Goal: Task Accomplishment & Management: Complete application form

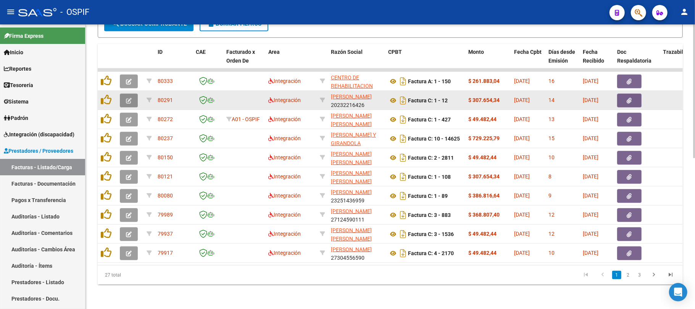
click at [131, 98] on icon "button" at bounding box center [129, 101] width 6 height 6
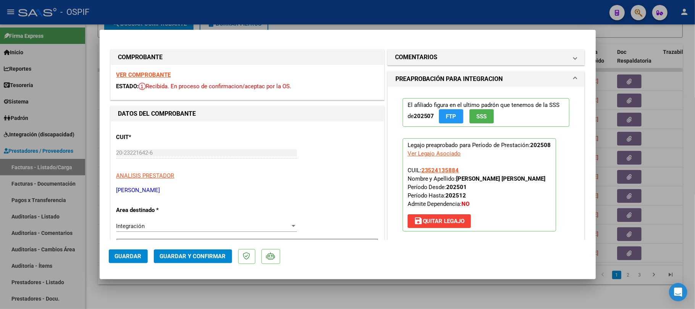
click at [210, 250] on button "Guardar y Confirmar" at bounding box center [193, 256] width 78 height 14
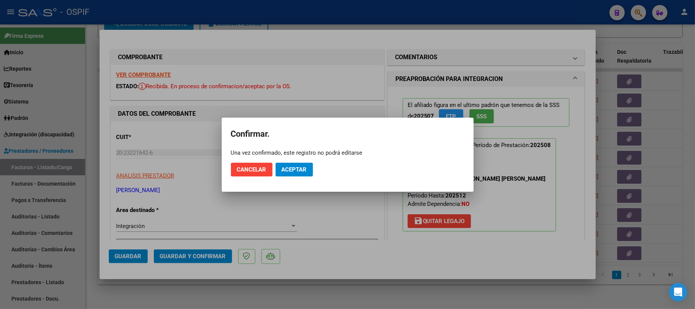
click at [292, 173] on button "Aceptar" at bounding box center [294, 170] width 37 height 14
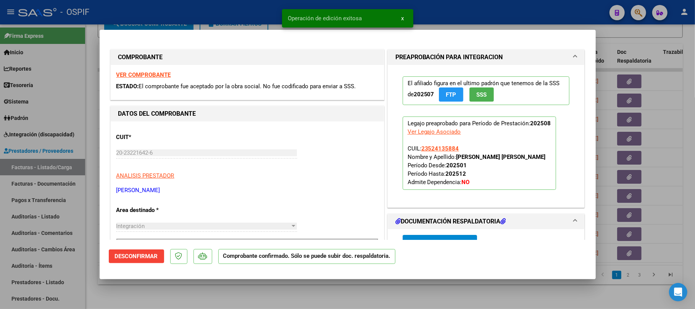
click at [337, 290] on div at bounding box center [347, 154] width 695 height 309
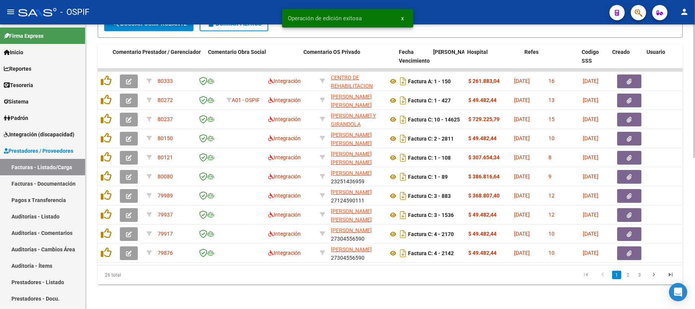
scroll to position [0, 963]
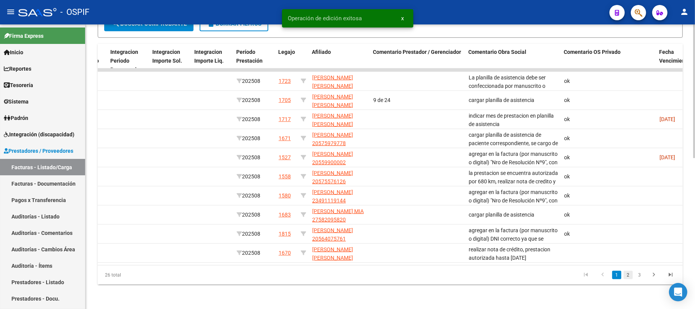
click at [629, 275] on link "2" at bounding box center [628, 275] width 9 height 8
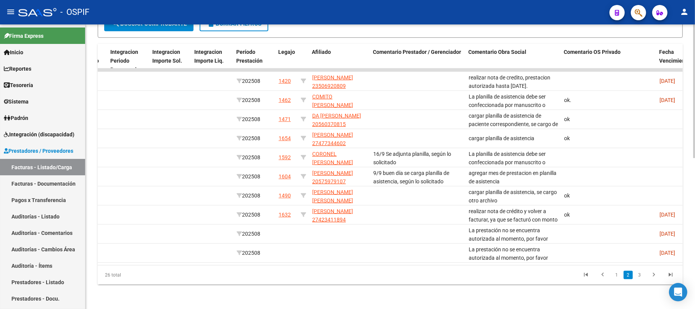
drag, startPoint x: 480, startPoint y: 255, endPoint x: 407, endPoint y: 256, distance: 73.3
click at [407, 255] on datatable-body "79788 Integración SANTA CLARA CET S.R.L 30716470616 Factura C: 1 - 2470 $ 1.049…" at bounding box center [390, 166] width 585 height 197
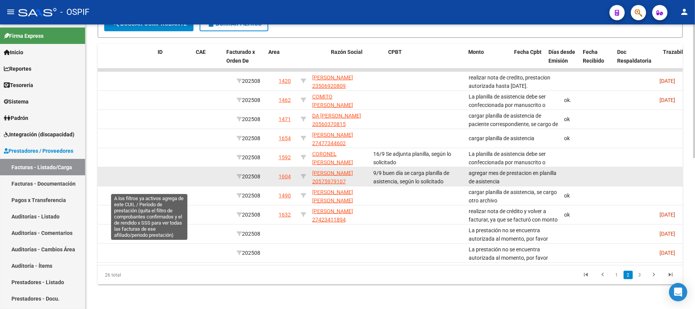
scroll to position [0, 0]
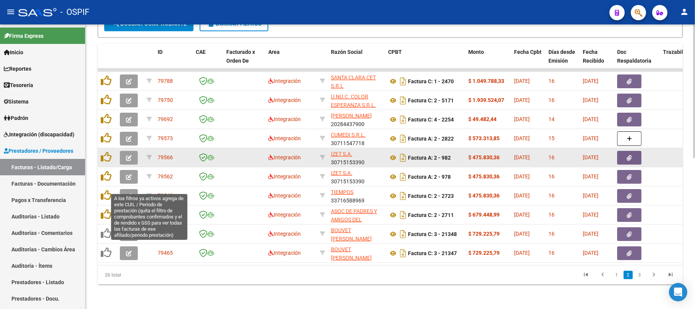
click at [129, 155] on icon "button" at bounding box center [129, 158] width 6 height 6
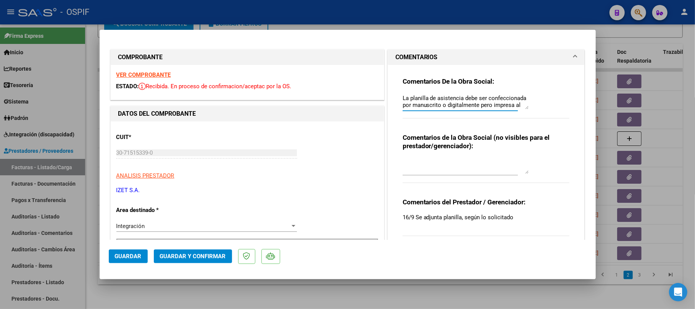
click at [522, 121] on div "Comentarios De la Obra Social: La planilla de asistencia debe ser confeccionada…" at bounding box center [486, 101] width 167 height 49
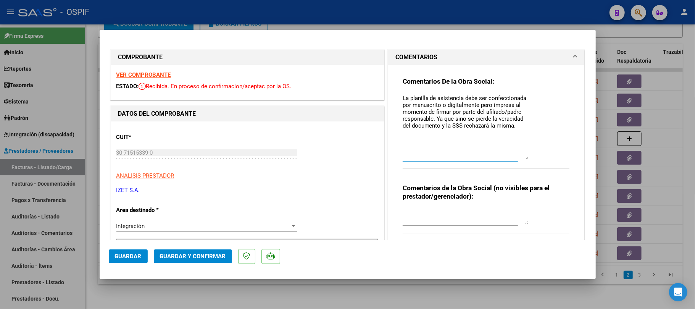
drag, startPoint x: 522, startPoint y: 117, endPoint x: 523, endPoint y: 153, distance: 36.6
click at [523, 153] on textarea "La planilla de asistencia debe ser confeccionada por manuscrito o digitalmente …" at bounding box center [466, 127] width 126 height 66
click at [485, 189] on strong "Comentarios de la Obra Social (no visibles para el prestador/gerenciador):" at bounding box center [476, 192] width 147 height 16
click at [469, 116] on textarea "La planilla de asistencia debe ser confeccionada por manuscrito o digitalmente …" at bounding box center [466, 127] width 126 height 66
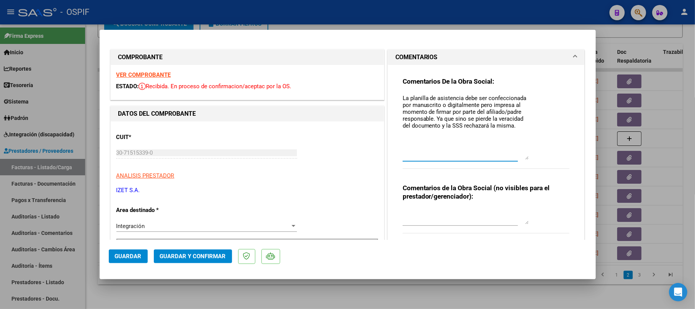
click at [469, 116] on textarea "La planilla de asistencia debe ser confeccionada por manuscrito o digitalmente …" at bounding box center [466, 127] width 126 height 66
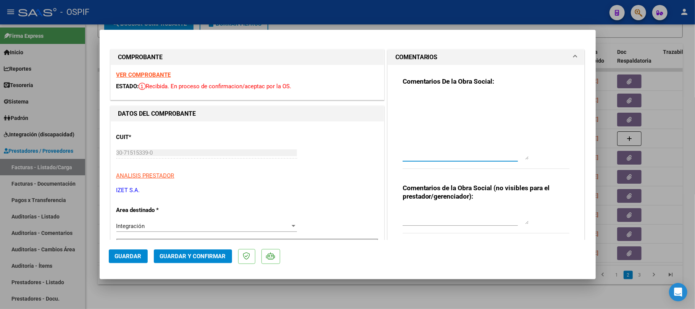
click at [197, 251] on button "Guardar y Confirmar" at bounding box center [193, 256] width 78 height 14
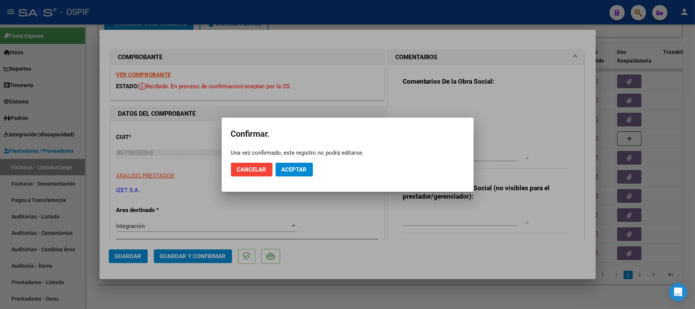
click at [292, 177] on mat-dialog-actions "Cancelar Aceptar" at bounding box center [348, 169] width 234 height 26
click at [303, 178] on mat-dialog-actions "Cancelar Aceptar" at bounding box center [348, 169] width 234 height 26
click at [303, 169] on span "Aceptar" at bounding box center [294, 169] width 25 height 7
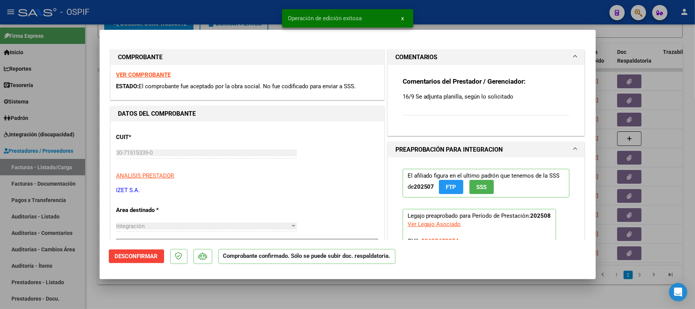
click at [291, 297] on div at bounding box center [347, 154] width 695 height 309
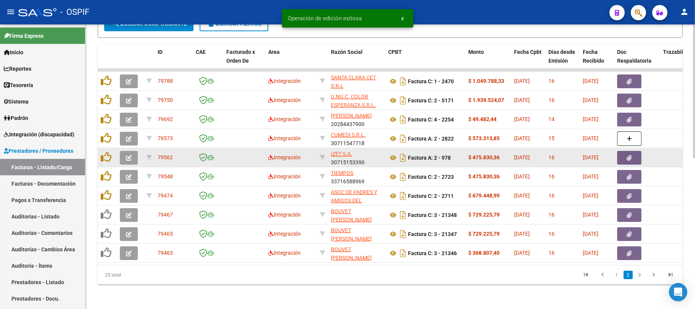
click at [133, 151] on button "button" at bounding box center [129, 158] width 18 height 14
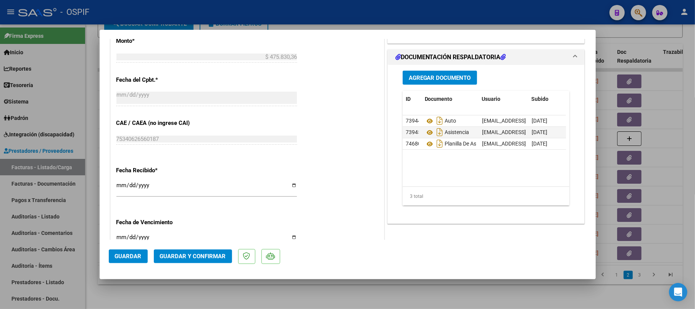
scroll to position [40, 0]
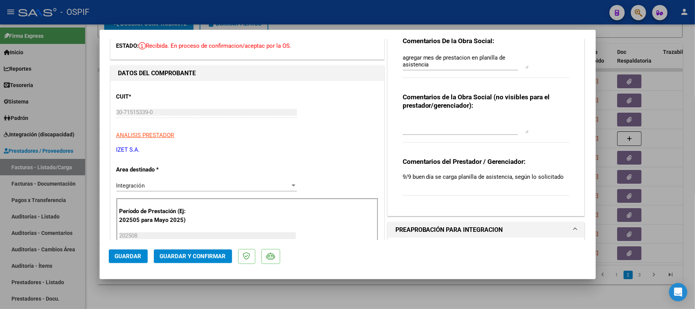
click at [485, 57] on textarea "agregar mes de prestacion en planilla de asistencia" at bounding box center [466, 60] width 126 height 15
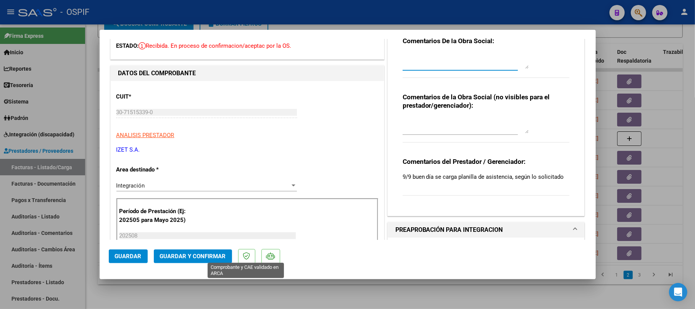
click at [211, 256] on span "Guardar y Confirmar" at bounding box center [193, 256] width 66 height 7
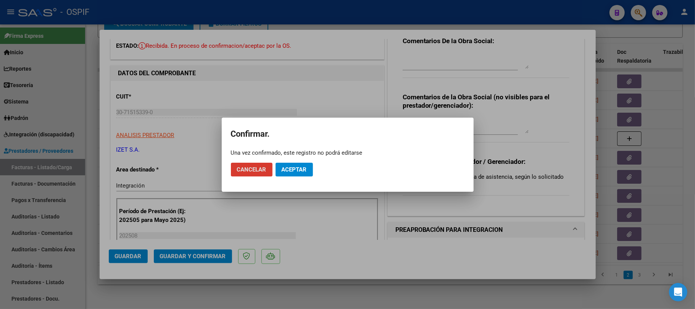
click at [297, 173] on span "Aceptar" at bounding box center [294, 169] width 25 height 7
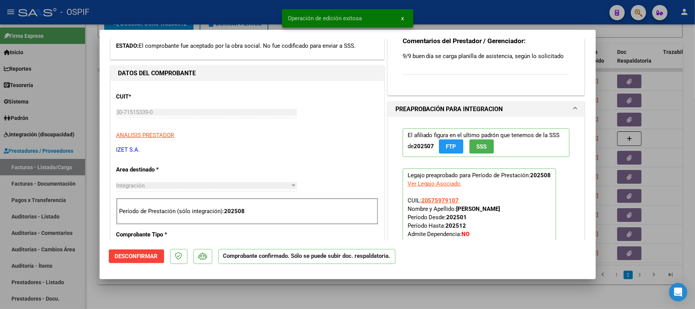
click at [327, 291] on div at bounding box center [347, 154] width 695 height 309
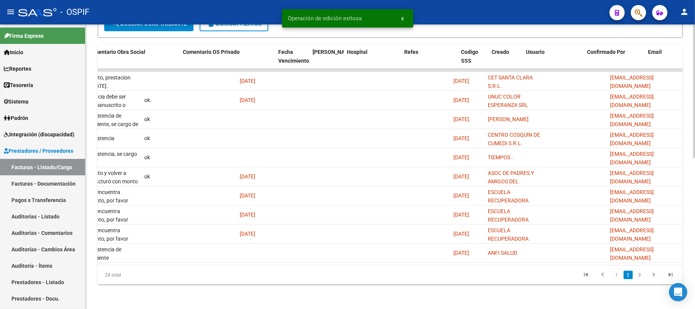
scroll to position [0, 1147]
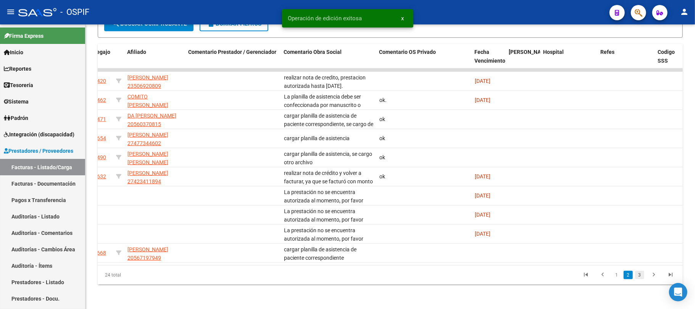
click at [640, 275] on link "3" at bounding box center [639, 275] width 9 height 8
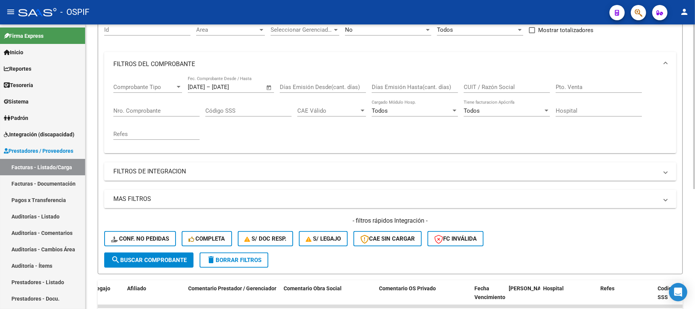
scroll to position [105, 0]
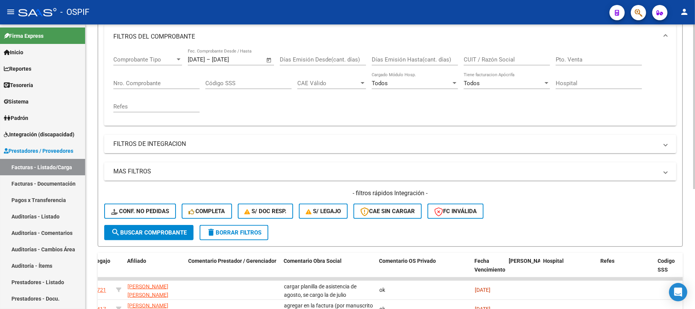
click at [226, 234] on span "delete Borrar Filtros" at bounding box center [233, 232] width 55 height 7
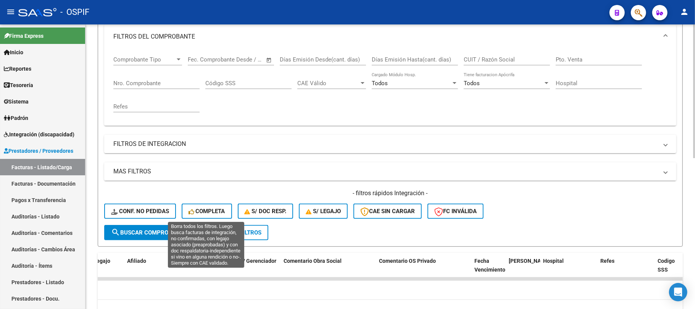
click at [234, 235] on button "delete Borrar Filtros" at bounding box center [234, 232] width 69 height 15
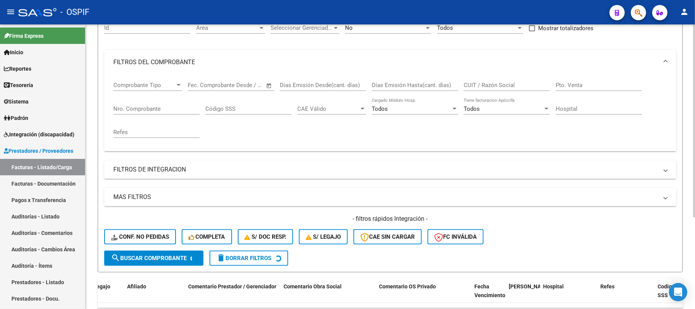
scroll to position [34, 0]
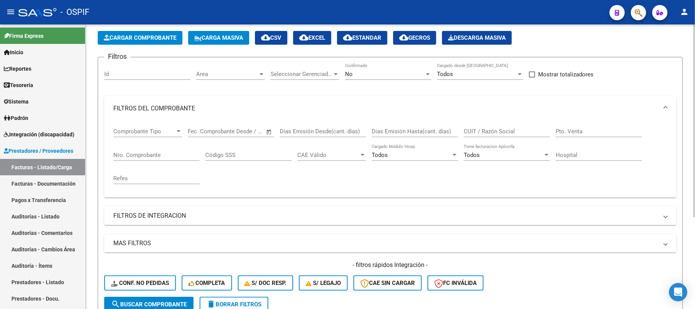
drag, startPoint x: 331, startPoint y: 271, endPoint x: 269, endPoint y: 248, distance: 66.1
click at [73, 272] on mat-sidenav-container "Firma Express Inicio Calendario SSS Instructivos Contacto OS Reportes Egresos D…" at bounding box center [347, 166] width 695 height 284
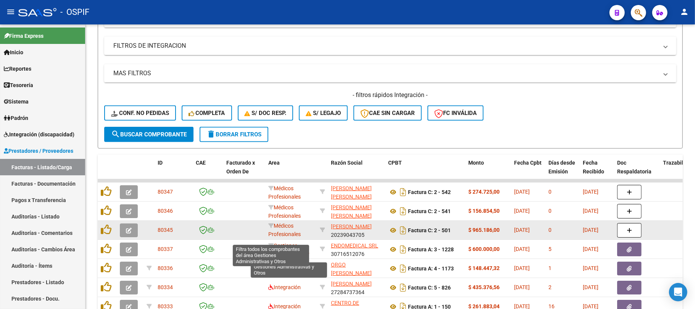
scroll to position [305, 0]
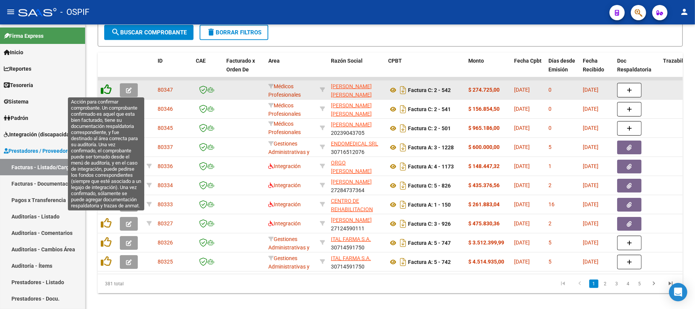
click at [109, 88] on icon at bounding box center [106, 89] width 11 height 11
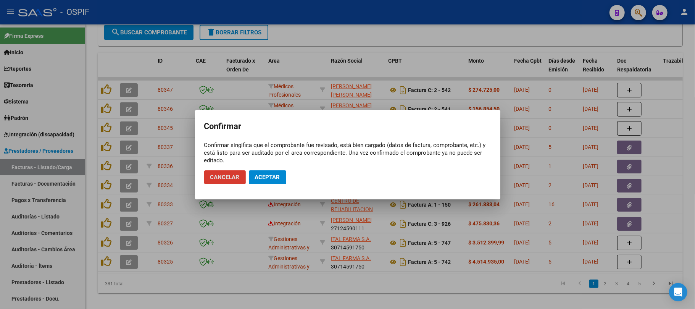
click at [273, 174] on span "Aceptar" at bounding box center [267, 177] width 25 height 7
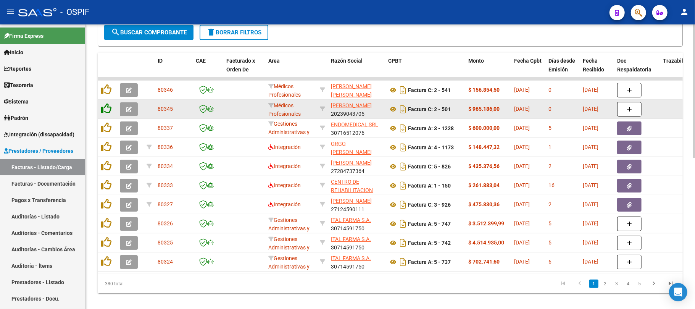
click at [106, 108] on icon at bounding box center [106, 108] width 11 height 11
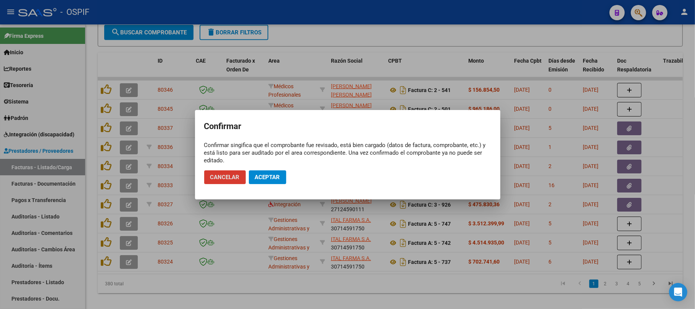
click at [268, 179] on span "Aceptar" at bounding box center [267, 177] width 25 height 7
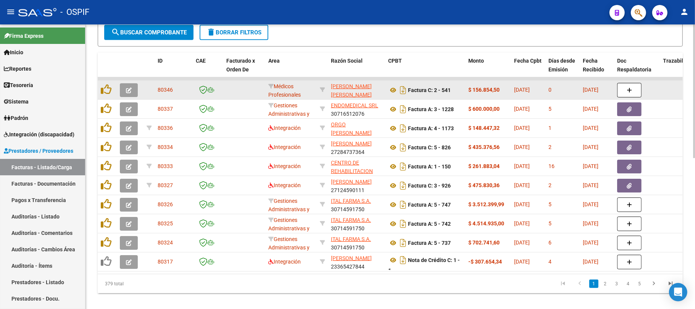
scroll to position [0, 0]
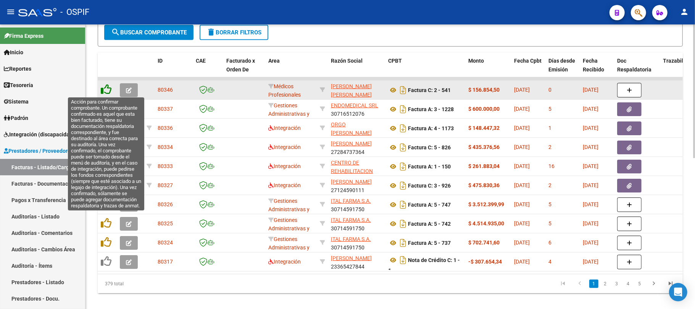
click at [110, 89] on icon at bounding box center [106, 89] width 11 height 11
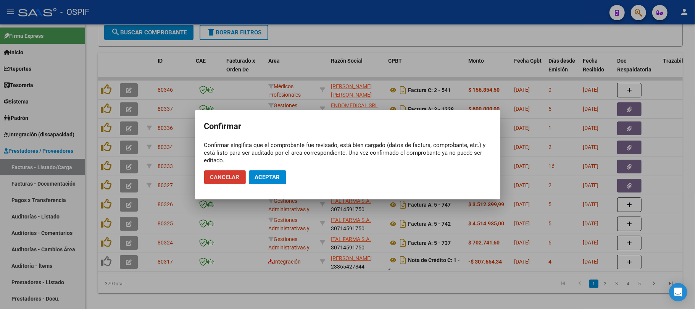
click at [269, 169] on mat-dialog-actions "Cancelar Aceptar" at bounding box center [347, 177] width 287 height 26
click at [269, 177] on span "Aceptar" at bounding box center [267, 177] width 25 height 7
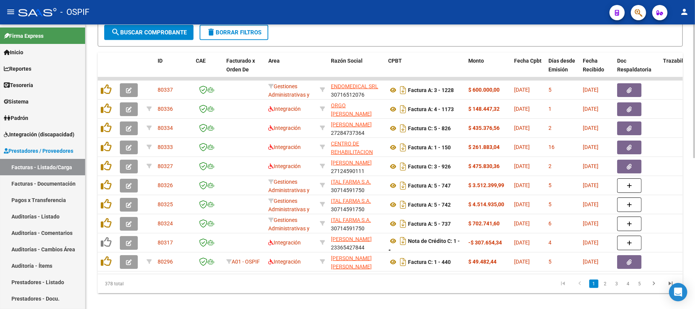
click at [197, 293] on div "378 total" at bounding box center [156, 283] width 116 height 19
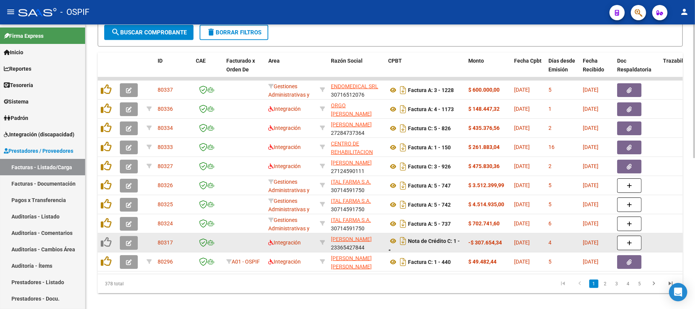
click at [266, 241] on datatable-body-cell "Integración" at bounding box center [291, 242] width 52 height 19
click at [273, 245] on icon at bounding box center [270, 242] width 5 height 5
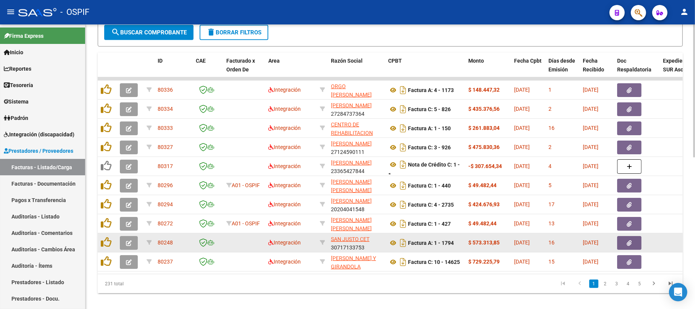
click at [235, 34] on span "delete Borrar Filtros" at bounding box center [233, 32] width 55 height 7
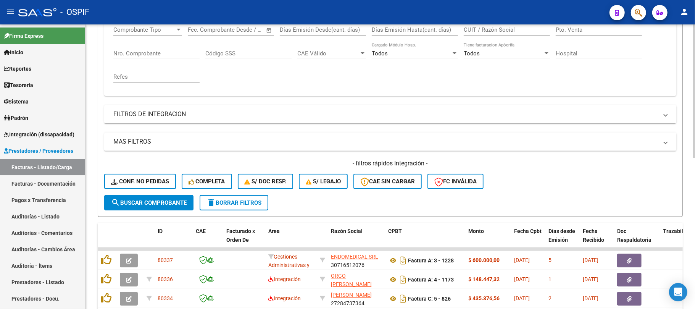
scroll to position [305, 0]
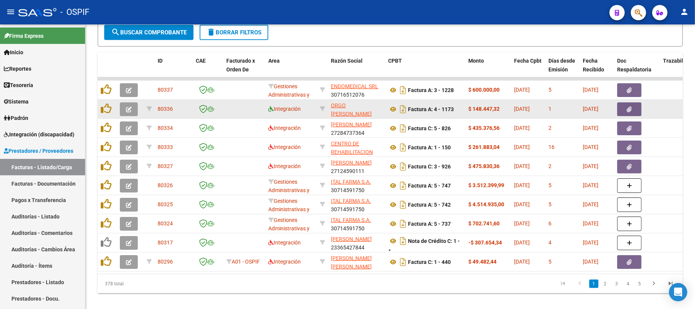
click at [271, 107] on icon at bounding box center [270, 108] width 5 height 5
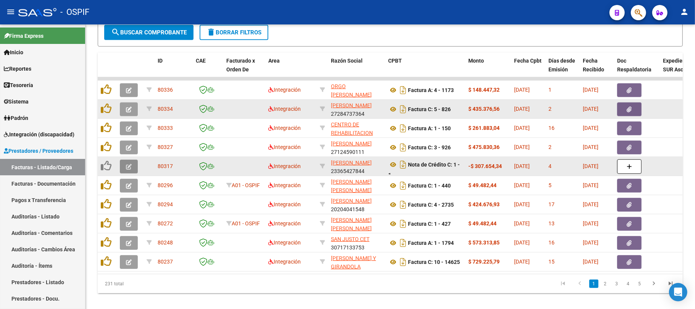
click at [124, 168] on button "button" at bounding box center [129, 167] width 18 height 14
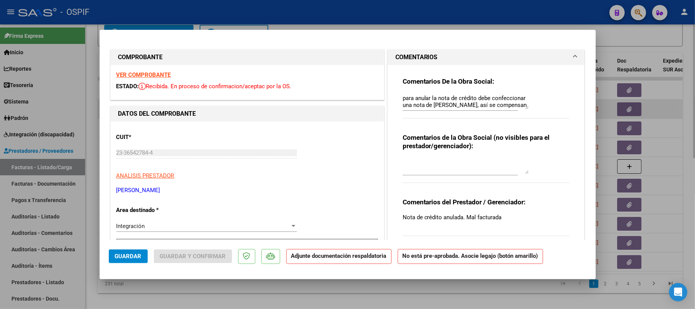
click at [387, 297] on div at bounding box center [347, 154] width 695 height 309
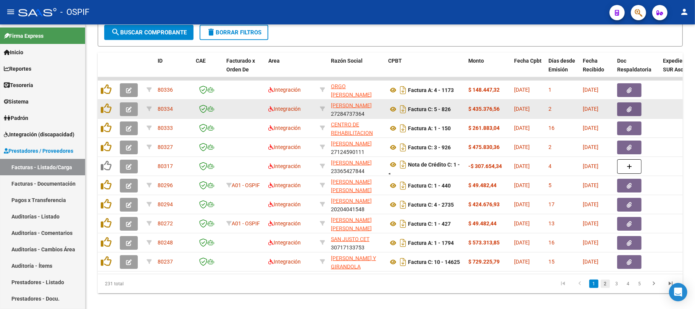
click at [605, 288] on link "2" at bounding box center [605, 283] width 9 height 8
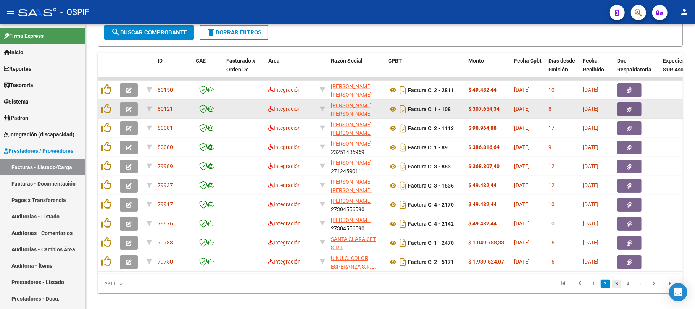
click at [617, 288] on link "3" at bounding box center [616, 283] width 9 height 8
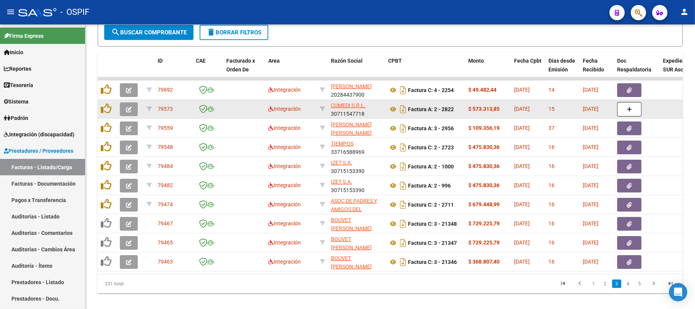
click at [629, 288] on link "4" at bounding box center [628, 283] width 9 height 8
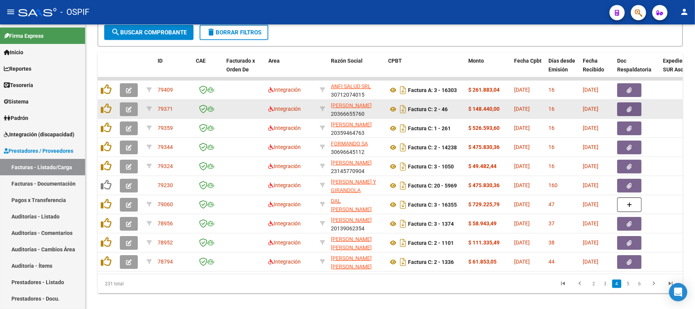
click at [629, 288] on link "5" at bounding box center [628, 283] width 9 height 8
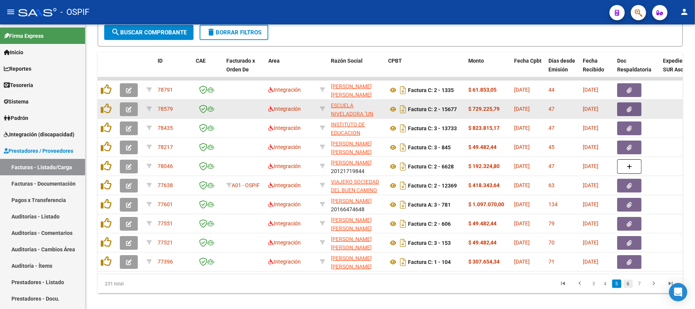
click at [630, 288] on link "6" at bounding box center [628, 283] width 9 height 8
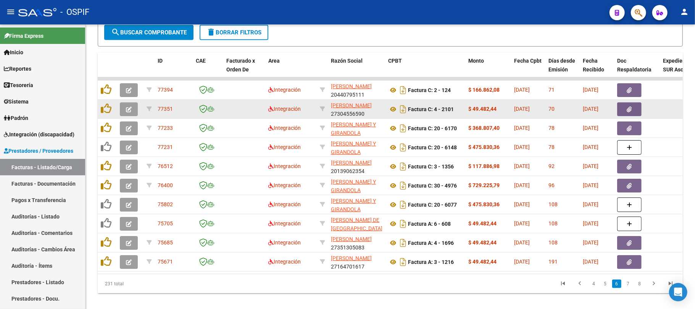
click at [630, 288] on link "7" at bounding box center [628, 283] width 9 height 8
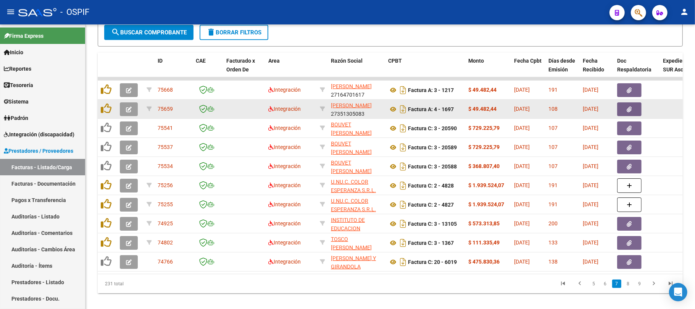
click at [630, 288] on link "8" at bounding box center [628, 283] width 9 height 8
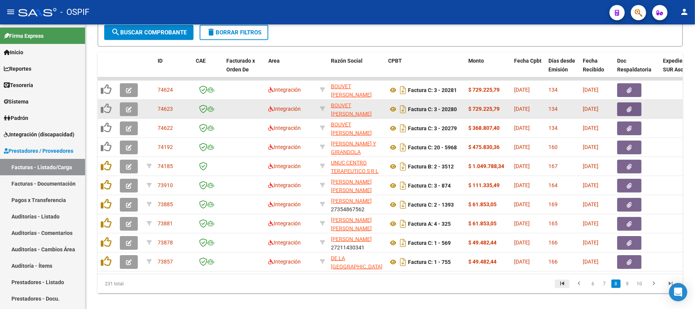
click at [563, 289] on icon "go to first page" at bounding box center [562, 284] width 10 height 9
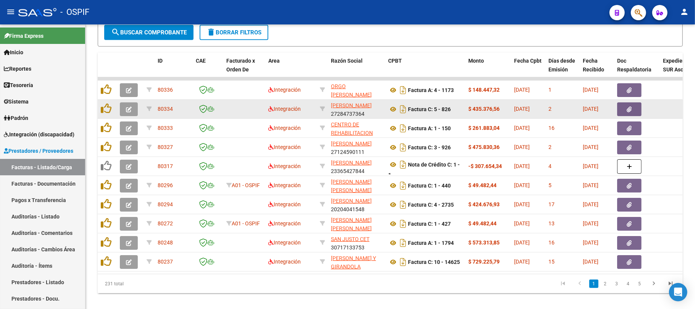
click at [437, 286] on div "ID CAE Facturado x Orden De Area Razón Social CPBT Monto Fecha Cpbt Días desde …" at bounding box center [390, 173] width 585 height 240
click at [433, 288] on datatable-pager "1 2 3 4 5" at bounding box center [448, 283] width 462 height 13
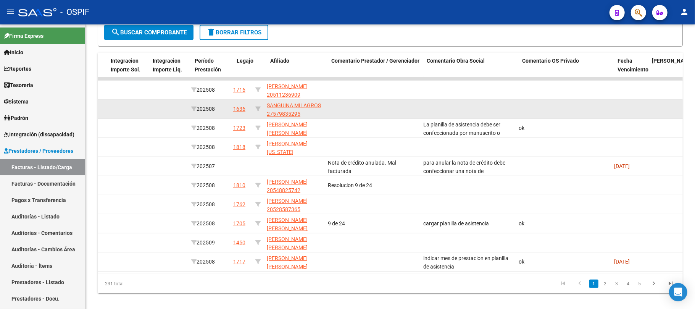
scroll to position [0, 959]
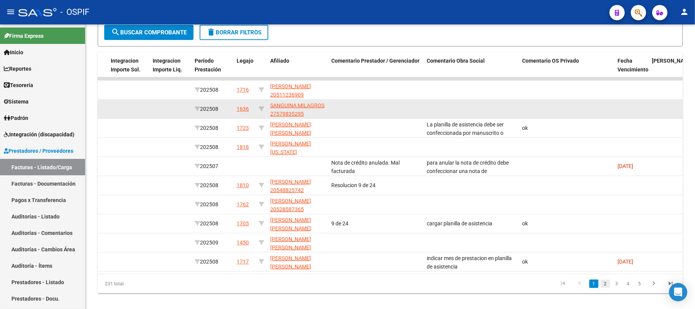
click at [608, 288] on link "2" at bounding box center [605, 283] width 9 height 8
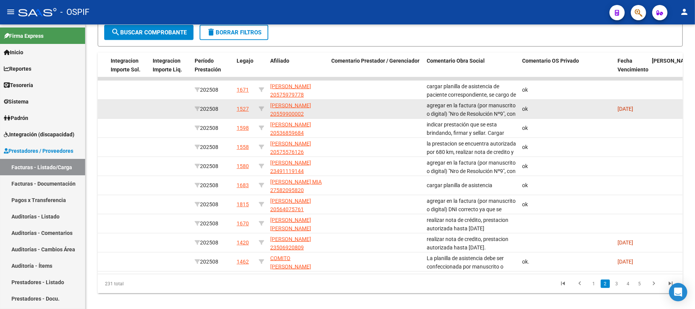
click at [614, 288] on link "3" at bounding box center [616, 283] width 9 height 8
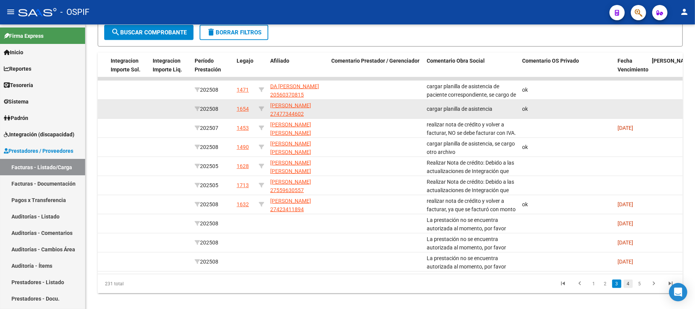
click at [628, 288] on link "4" at bounding box center [628, 283] width 9 height 8
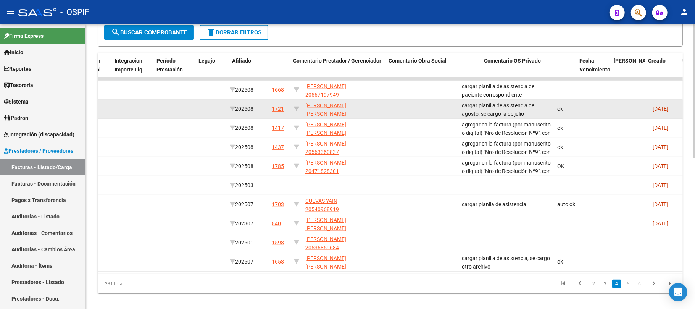
scroll to position [0, 999]
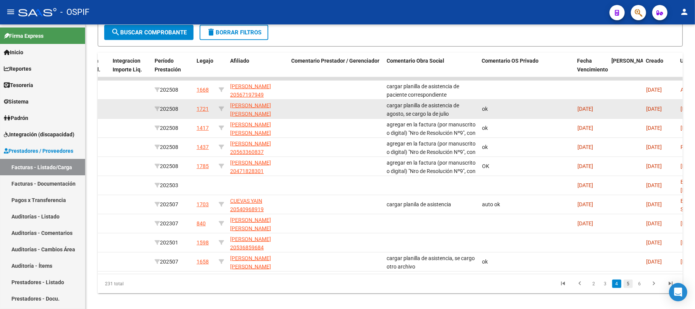
click at [629, 288] on link "5" at bounding box center [628, 283] width 9 height 8
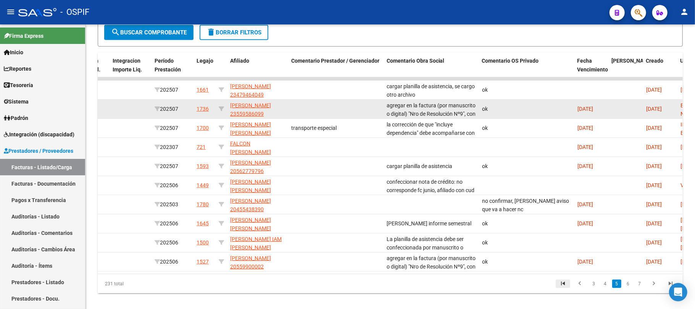
click at [568, 288] on link "go to first page" at bounding box center [563, 283] width 15 height 8
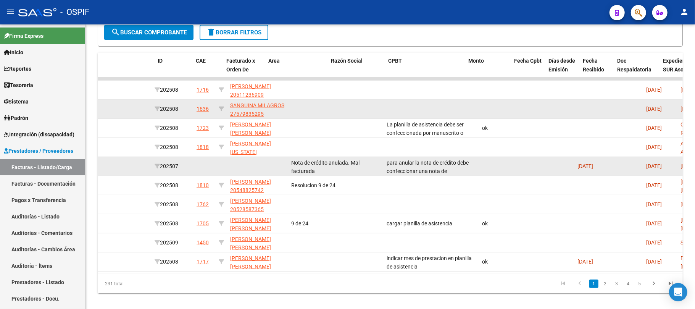
scroll to position [0, 0]
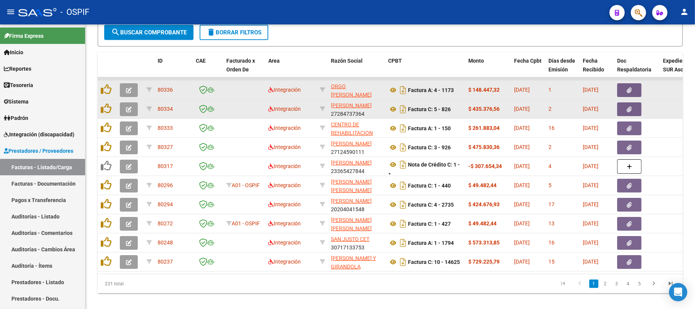
click at [127, 89] on icon "button" at bounding box center [129, 90] width 6 height 6
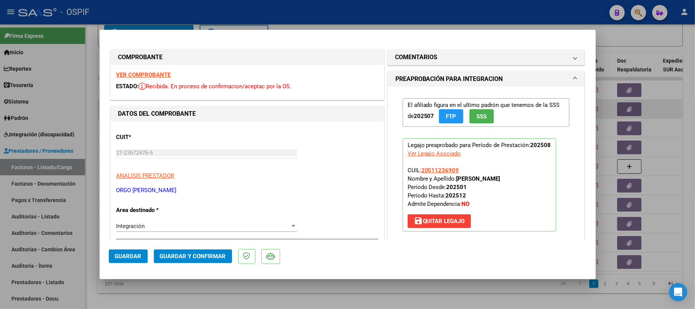
click at [204, 257] on span "Guardar y Confirmar" at bounding box center [193, 256] width 66 height 7
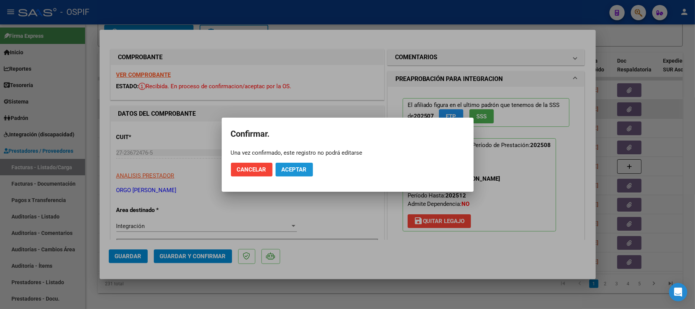
click at [285, 170] on span "Aceptar" at bounding box center [294, 169] width 25 height 7
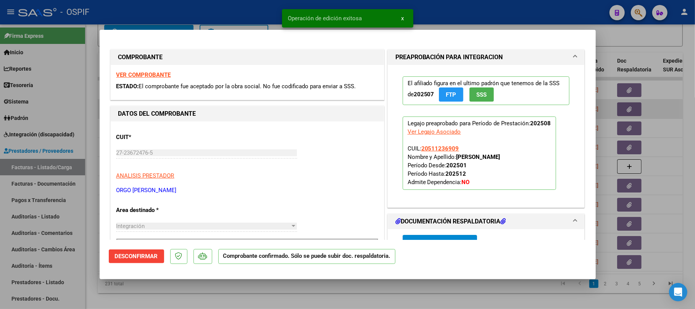
click at [297, 296] on div at bounding box center [347, 154] width 695 height 309
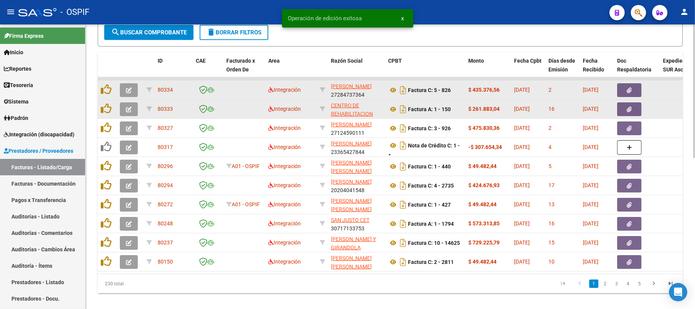
click at [127, 87] on icon "button" at bounding box center [129, 90] width 6 height 6
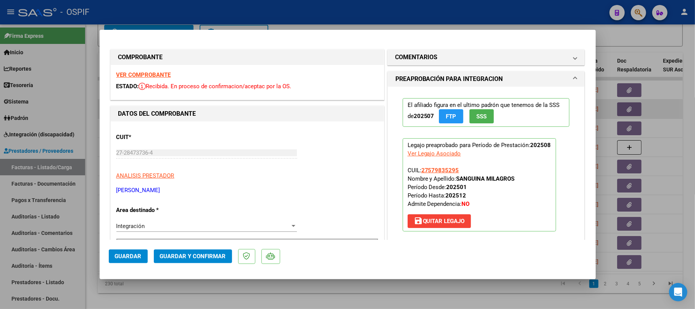
click at [189, 263] on button "Guardar y Confirmar" at bounding box center [193, 256] width 78 height 14
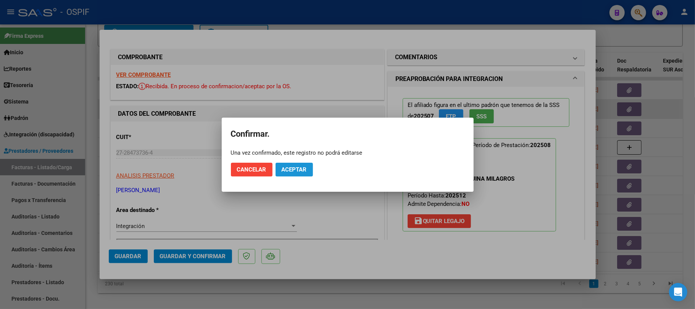
click at [295, 169] on span "Aceptar" at bounding box center [294, 169] width 25 height 7
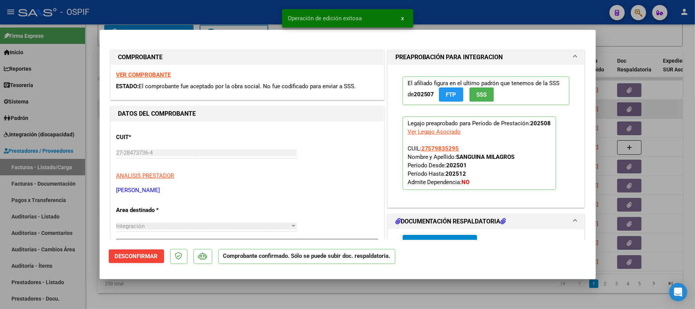
click at [344, 295] on div at bounding box center [347, 154] width 695 height 309
type input "$ 0,00"
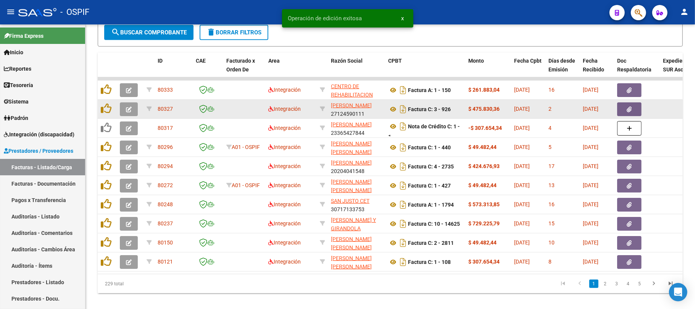
click at [133, 103] on button "button" at bounding box center [129, 109] width 18 height 14
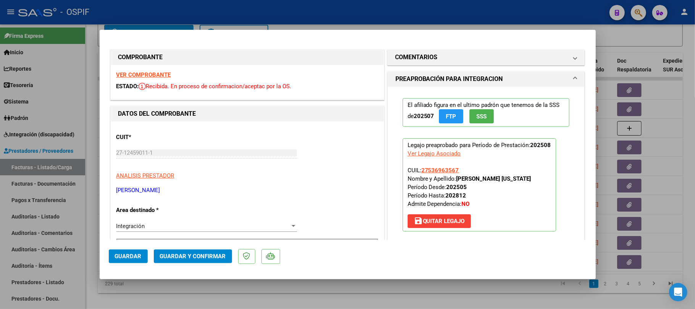
click at [187, 252] on button "Guardar y Confirmar" at bounding box center [193, 256] width 78 height 14
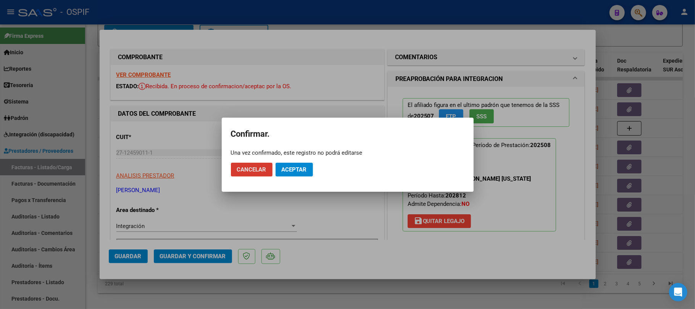
click at [307, 164] on button "Aceptar" at bounding box center [294, 170] width 37 height 14
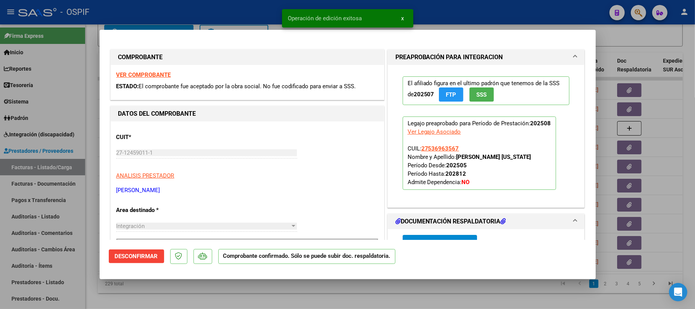
click at [319, 290] on div at bounding box center [347, 154] width 695 height 309
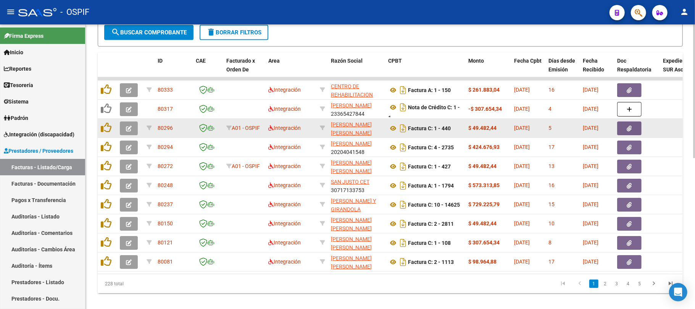
click at [133, 127] on button "button" at bounding box center [129, 128] width 18 height 14
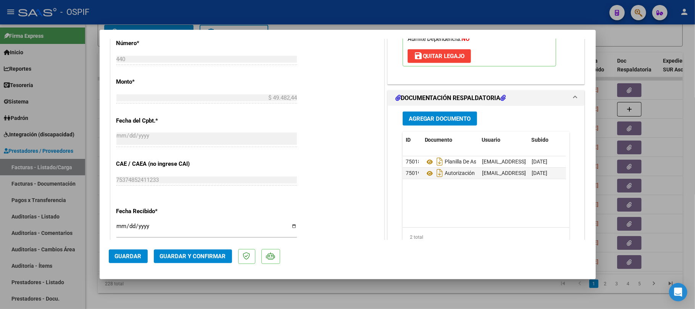
scroll to position [51, 0]
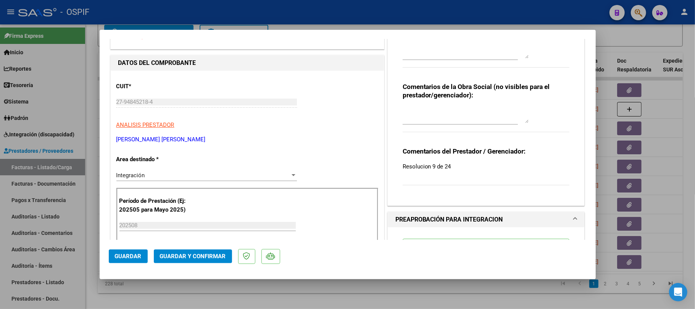
click at [192, 260] on button "Guardar y Confirmar" at bounding box center [193, 256] width 78 height 14
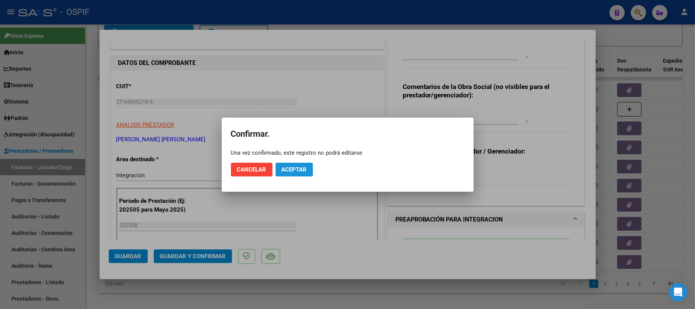
click at [295, 174] on button "Aceptar" at bounding box center [294, 170] width 37 height 14
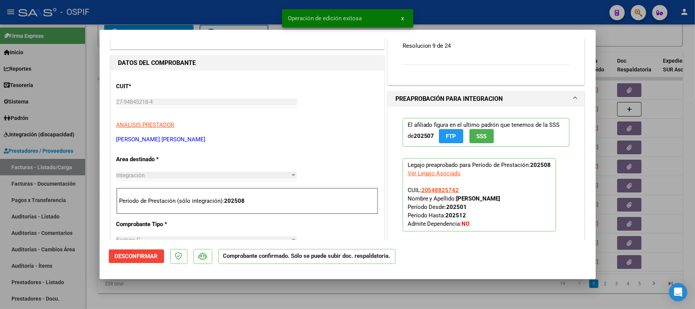
click at [397, 284] on div at bounding box center [347, 154] width 695 height 309
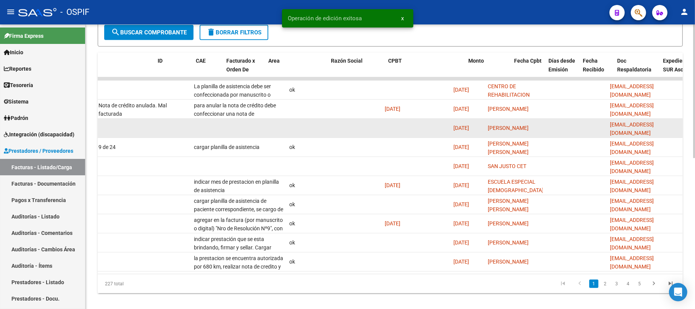
scroll to position [0, 0]
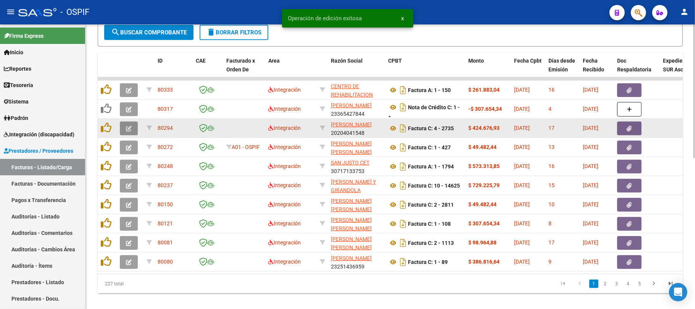
click at [133, 124] on button "button" at bounding box center [129, 128] width 18 height 14
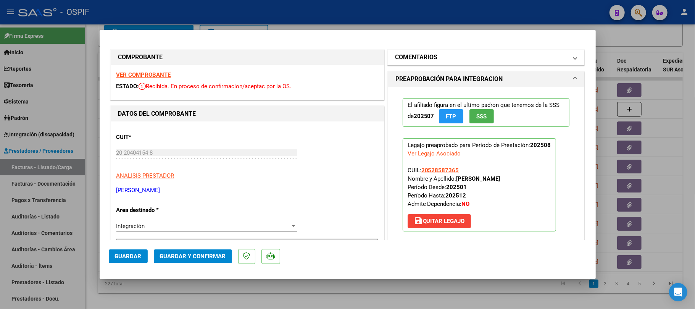
click at [483, 57] on mat-panel-title "COMENTARIOS" at bounding box center [481, 57] width 173 height 9
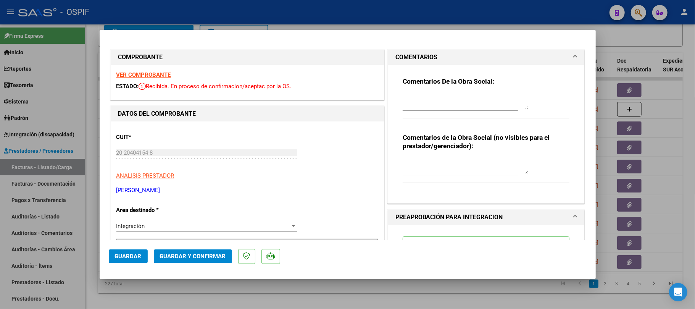
click at [473, 100] on textarea at bounding box center [466, 101] width 126 height 15
type textarea "cargar planilla de asistencia se cargo otro archivo"
type textarea "ok"
click at [109, 257] on button "Guardar" at bounding box center [128, 256] width 39 height 14
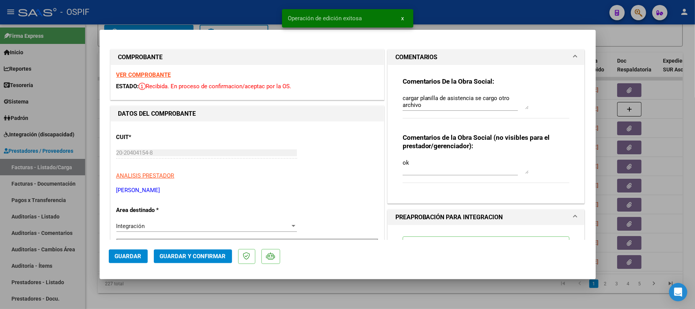
click at [519, 284] on div at bounding box center [347, 154] width 695 height 309
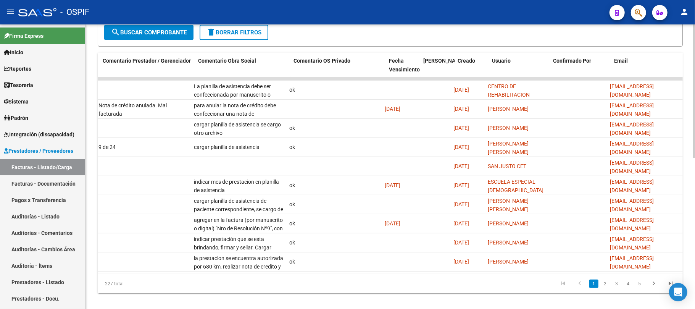
scroll to position [0, 1187]
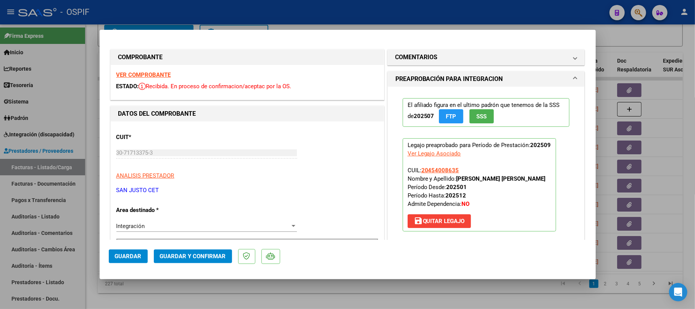
scroll to position [254, 0]
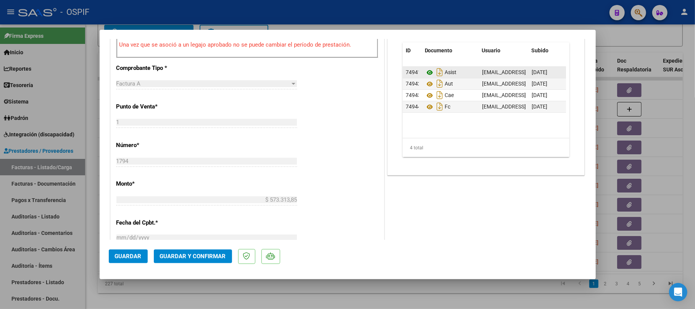
drag, startPoint x: 424, startPoint y: 76, endPoint x: 425, endPoint y: 73, distance: 4.1
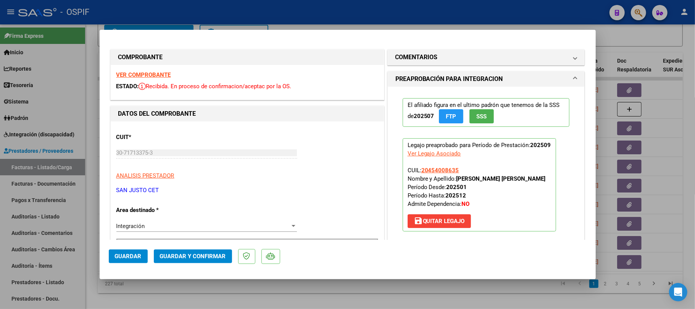
click at [214, 250] on button "Guardar y Confirmar" at bounding box center [193, 256] width 78 height 14
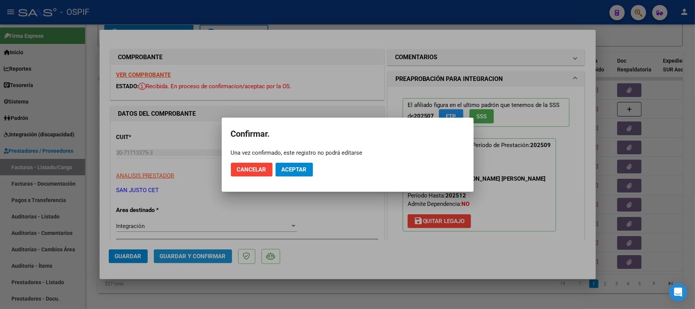
click at [283, 180] on mat-dialog-actions "Cancelar Aceptar" at bounding box center [348, 169] width 234 height 26
click at [288, 174] on button "Aceptar" at bounding box center [294, 170] width 37 height 14
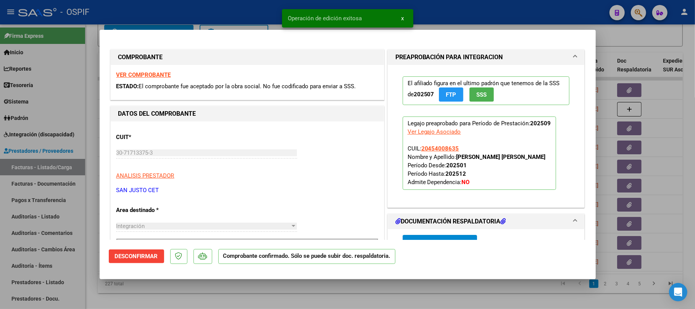
click at [376, 289] on div at bounding box center [347, 154] width 695 height 309
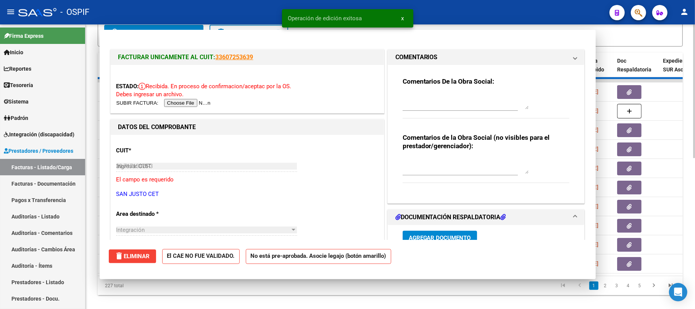
type input "$ 0,00"
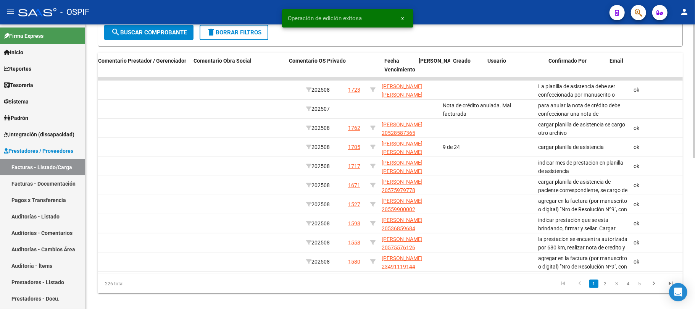
scroll to position [0, 1192]
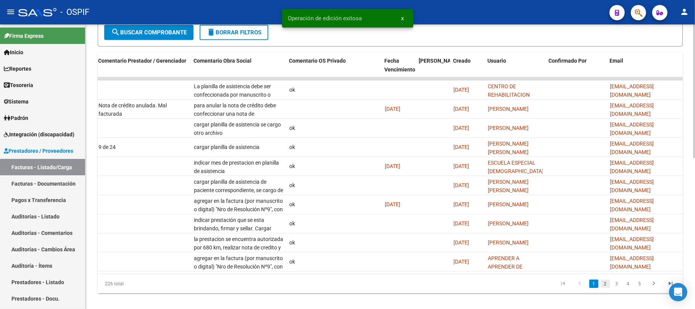
click at [605, 288] on link "2" at bounding box center [605, 283] width 9 height 8
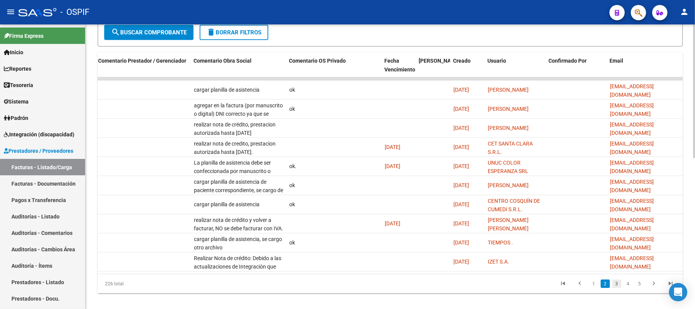
click at [616, 288] on link "3" at bounding box center [616, 283] width 9 height 8
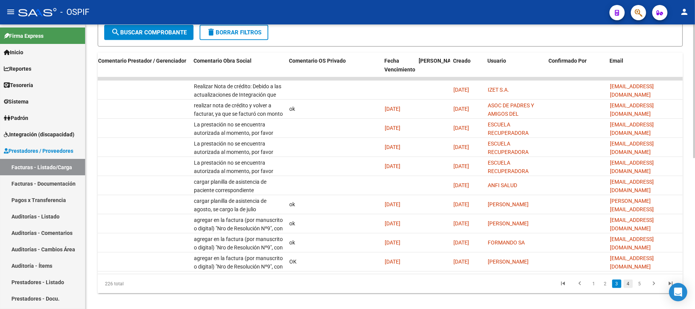
click at [626, 288] on link "4" at bounding box center [628, 283] width 9 height 8
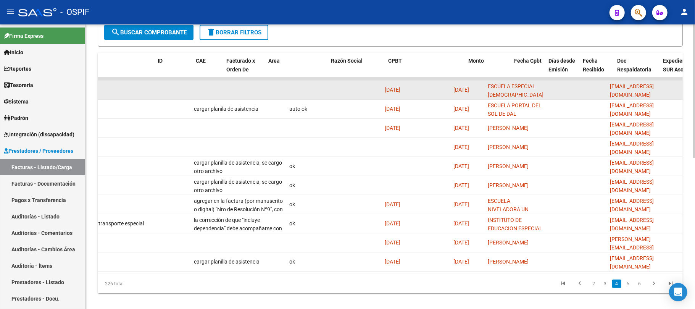
scroll to position [0, 0]
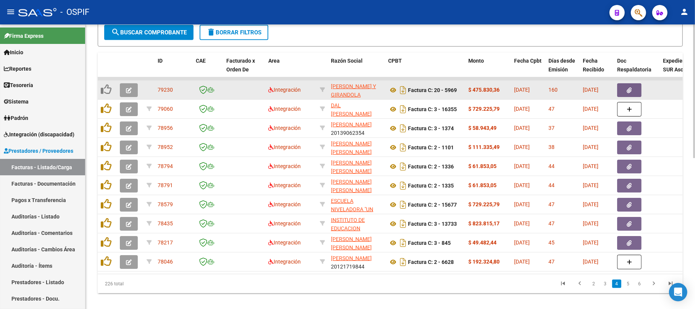
click at [126, 92] on button "button" at bounding box center [129, 90] width 18 height 14
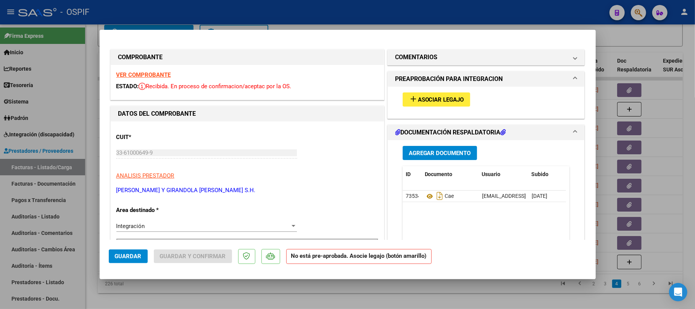
scroll to position [102, 0]
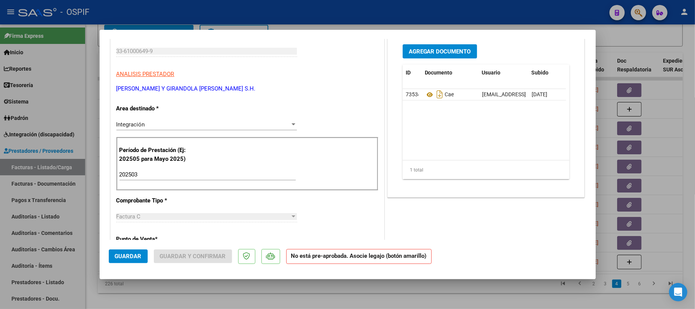
click at [156, 176] on input "202503" at bounding box center [207, 174] width 176 height 7
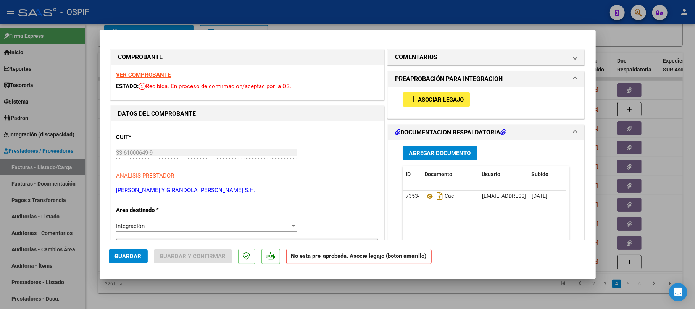
click at [422, 55] on h1 "COMENTARIOS" at bounding box center [416, 57] width 42 height 9
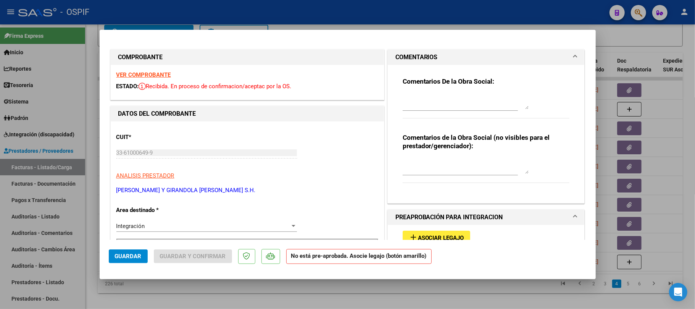
click at [460, 101] on textarea at bounding box center [466, 101] width 126 height 15
paste textarea
paste textarea "Debido a las actualizaciones de Integración que surgen de la resolución 1743/20…"
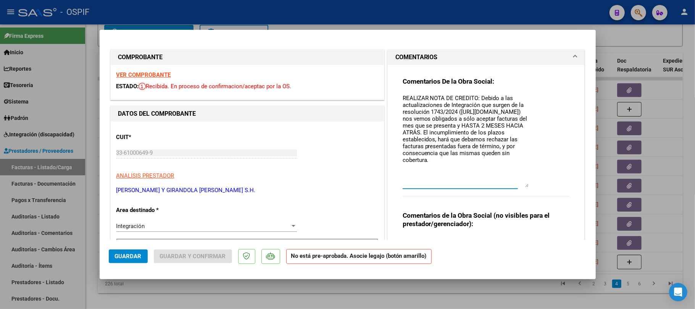
drag, startPoint x: 523, startPoint y: 118, endPoint x: 533, endPoint y: 185, distance: 67.5
click at [533, 185] on div "Comentarios De la Obra Social: REALIZAR NOTA DE CREDITO: Debido a las actualiza…" at bounding box center [486, 140] width 167 height 127
drag, startPoint x: 493, startPoint y: 172, endPoint x: 373, endPoint y: 96, distance: 142.0
type textarea "REALIZAR NOTA DE CREDITO: Debido a las actualizaciones de Integración que surge…"
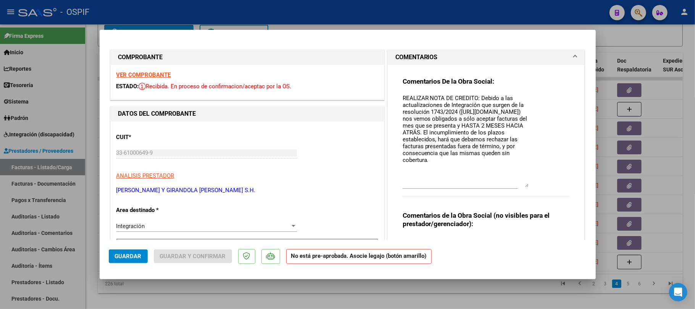
click at [408, 144] on textarea "REALIZAR NOTA DE CREDITO: Debido a las actualizaciones de Integración que surge…" at bounding box center [466, 140] width 126 height 93
drag, startPoint x: 118, startPoint y: 257, endPoint x: 142, endPoint y: 240, distance: 30.0
click at [118, 257] on span "Guardar" at bounding box center [128, 256] width 27 height 7
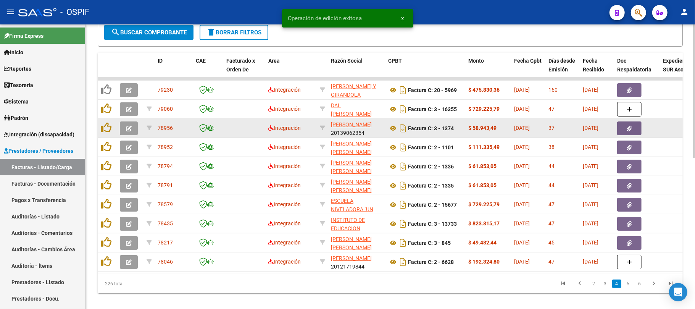
click at [124, 124] on button "button" at bounding box center [129, 128] width 18 height 14
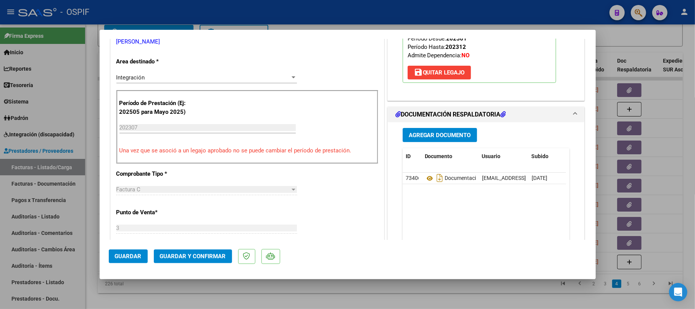
scroll to position [102, 0]
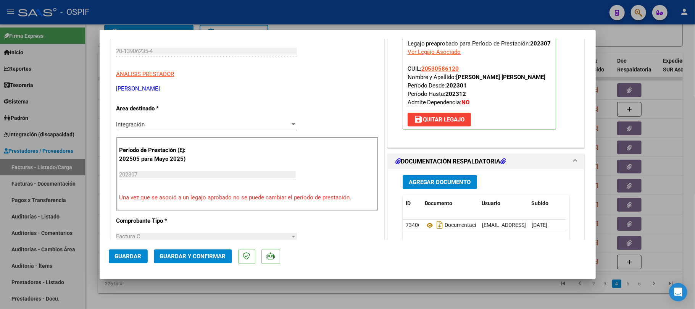
click at [460, 77] on strong "VILLAR ELIAN MARTIN" at bounding box center [500, 77] width 89 height 7
drag, startPoint x: 460, startPoint y: 77, endPoint x: 515, endPoint y: 78, distance: 55.4
click at [515, 78] on p "Legajo preaprobado para Período de Prestación: 202307 Ver Legajo Asociado CUIL:…" at bounding box center [479, 83] width 153 height 93
copy strong "VILLAR ELIAN MARTIN"
click at [448, 119] on span "save Quitar Legajo" at bounding box center [439, 119] width 51 height 7
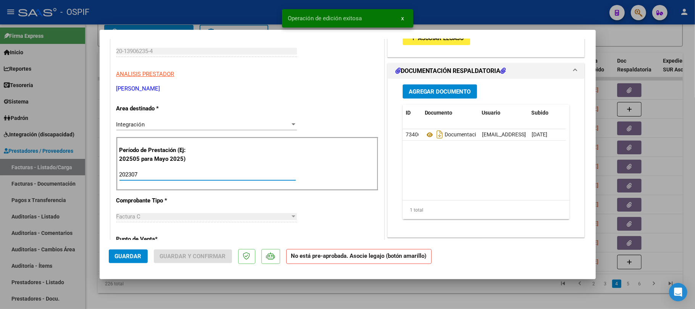
click at [133, 174] on input "202307" at bounding box center [207, 174] width 176 height 7
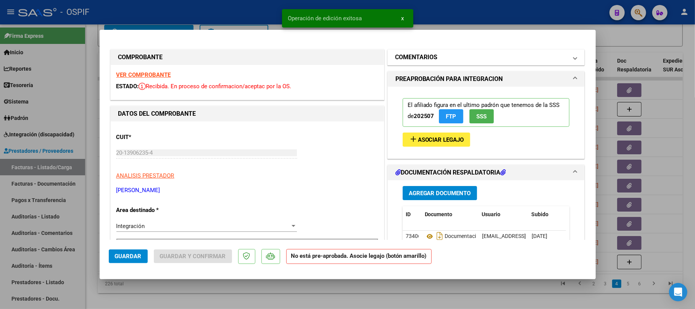
type input "202507"
click at [453, 58] on mat-panel-title "COMENTARIOS" at bounding box center [481, 57] width 173 height 9
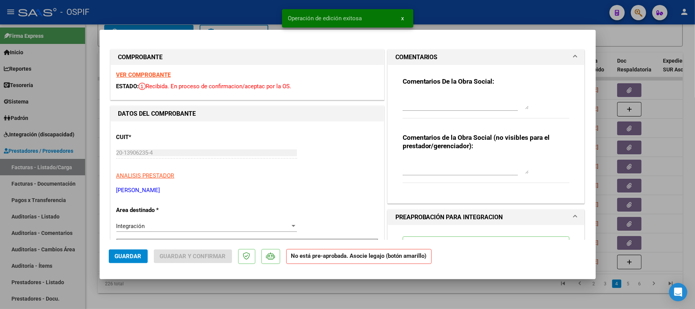
click at [437, 165] on textarea at bounding box center [466, 165] width 126 height 15
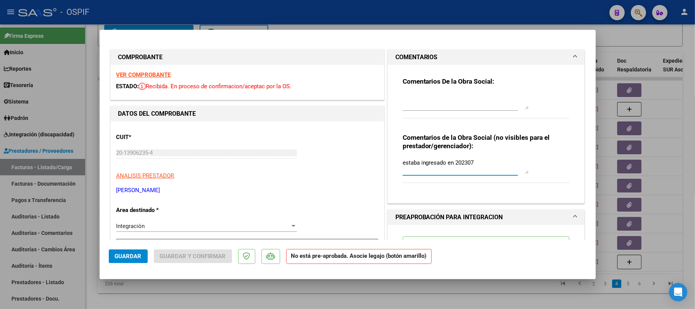
type textarea "estaba ingresado en 202307"
click at [143, 255] on button "Guardar" at bounding box center [128, 256] width 39 height 14
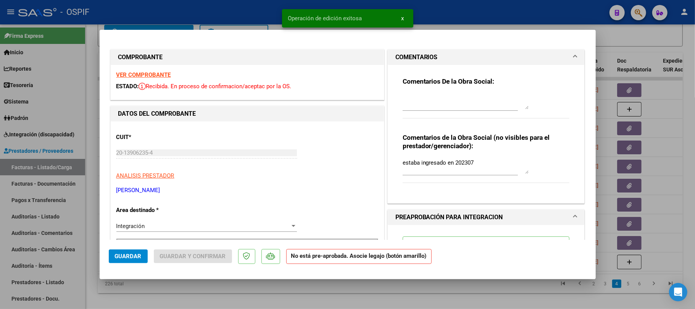
scroll to position [51, 0]
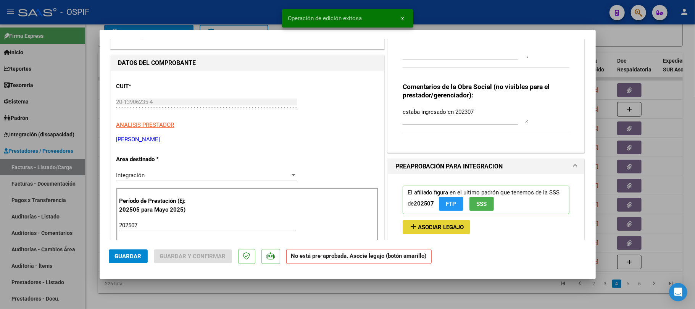
click at [422, 224] on span "Asociar Legajo" at bounding box center [441, 227] width 46 height 7
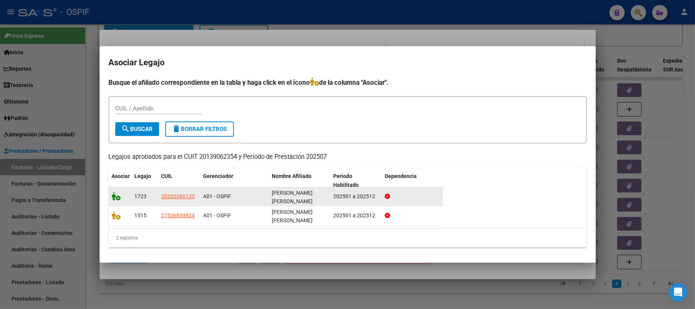
click at [116, 195] on icon at bounding box center [116, 196] width 9 height 8
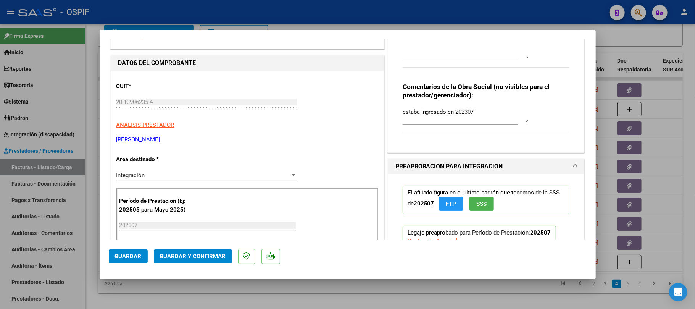
click at [140, 257] on span "Guardar" at bounding box center [128, 256] width 27 height 7
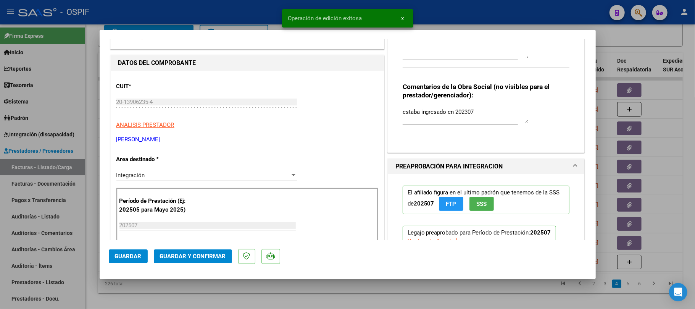
click at [185, 259] on span "Guardar y Confirmar" at bounding box center [193, 256] width 66 height 7
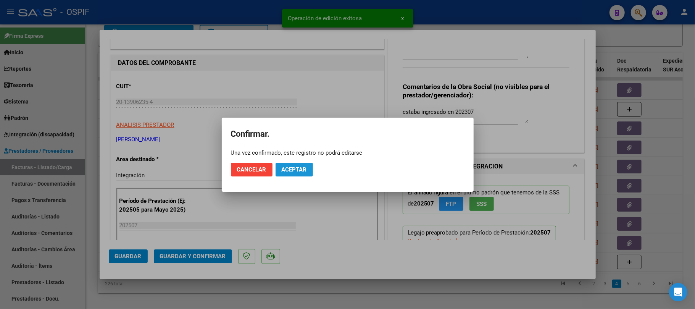
click at [295, 175] on button "Aceptar" at bounding box center [294, 170] width 37 height 14
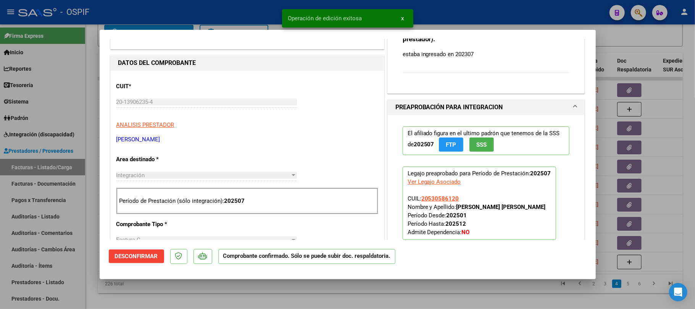
click at [319, 294] on div at bounding box center [347, 154] width 695 height 309
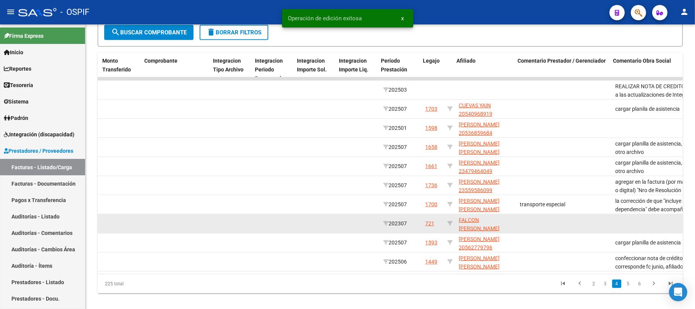
scroll to position [0, 0]
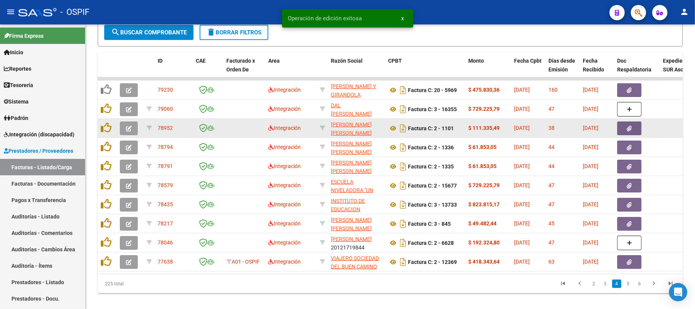
click at [133, 126] on button "button" at bounding box center [129, 128] width 18 height 14
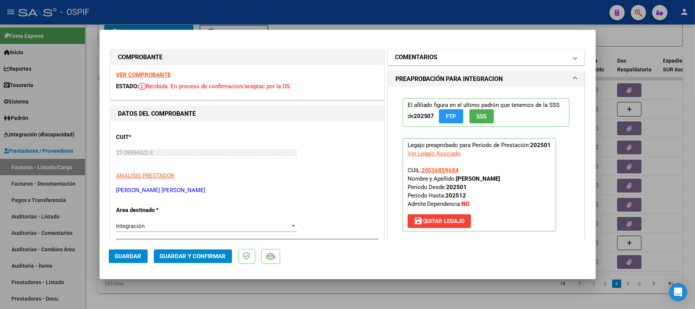
click at [458, 50] on mat-expansion-panel-header "COMENTARIOS" at bounding box center [486, 57] width 197 height 15
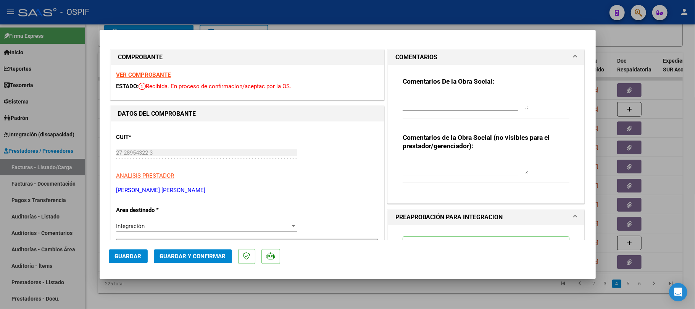
scroll to position [153, 0]
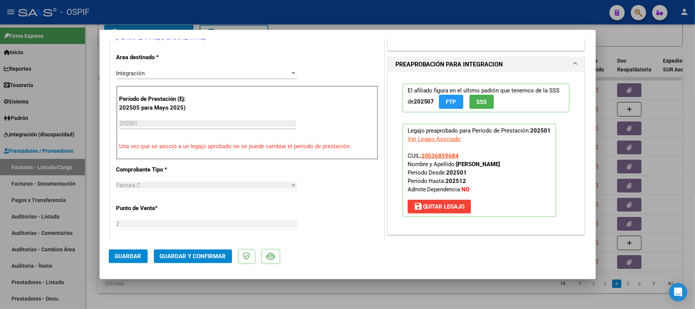
click at [500, 166] on strong "GONZALEZ DAVID LEANDRO" at bounding box center [478, 164] width 44 height 7
drag, startPoint x: 517, startPoint y: 166, endPoint x: 467, endPoint y: 166, distance: 49.6
click at [467, 166] on strong "GONZALEZ DAVID LEANDRO" at bounding box center [478, 164] width 44 height 7
copy strong "GONZALEZ DAVID LEANDRO"
click at [442, 208] on span "save Quitar Legajo" at bounding box center [439, 206] width 51 height 7
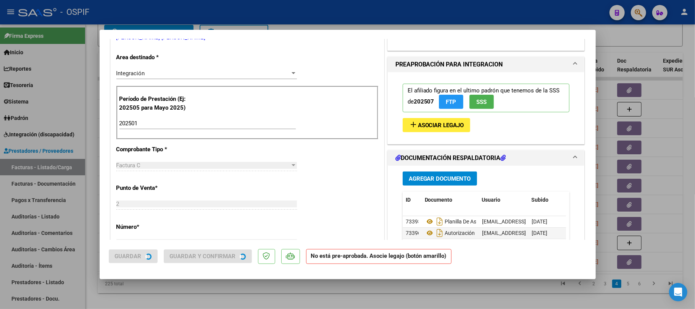
click at [149, 123] on input "202501" at bounding box center [207, 123] width 176 height 7
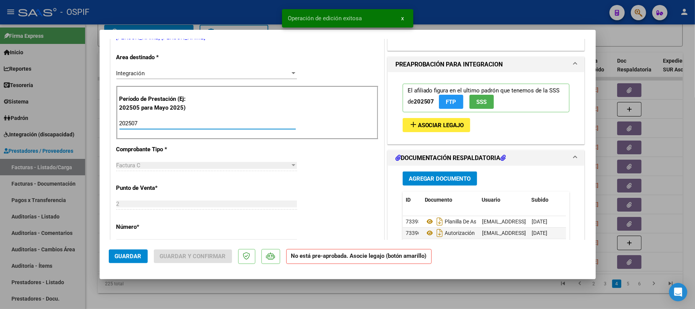
type input "202507"
click at [446, 123] on span "Asociar Legajo" at bounding box center [441, 125] width 46 height 7
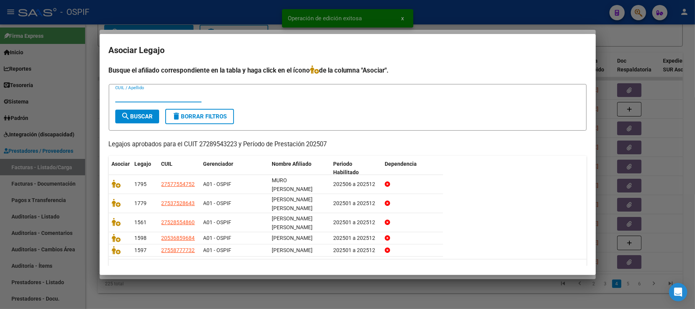
paste input "GONZALEZ DAVID LEANDRO"
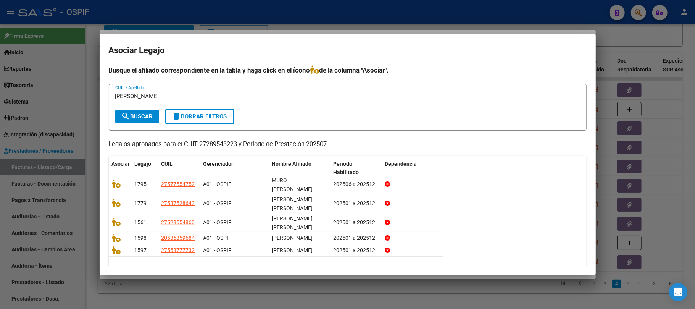
type input "GONZALEZ DAVID LEANDRO"
click at [141, 117] on span "search Buscar" at bounding box center [137, 116] width 32 height 7
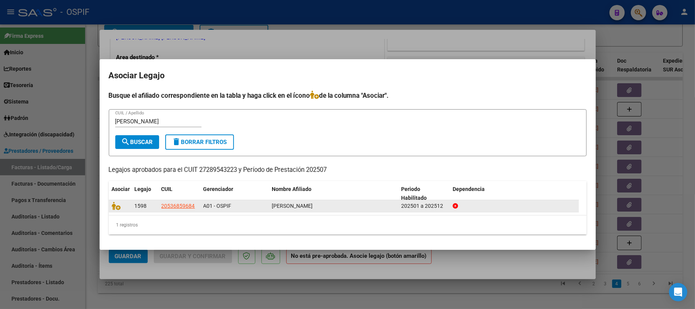
click at [116, 203] on icon at bounding box center [116, 206] width 9 height 8
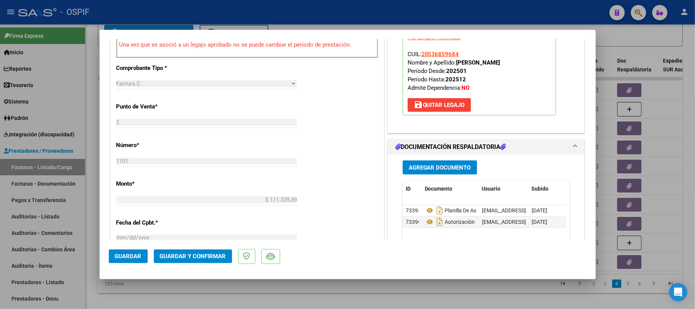
scroll to position [0, 0]
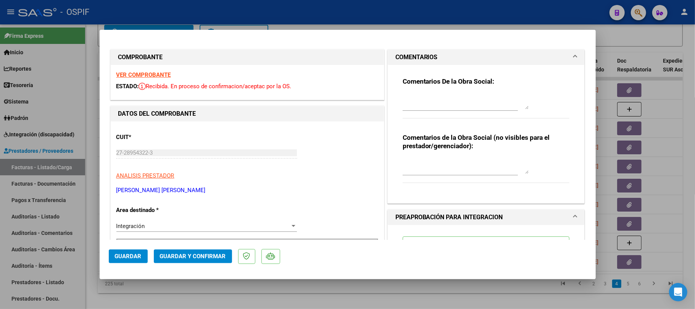
click at [439, 164] on textarea at bounding box center [466, 165] width 126 height 15
type textarea "estaba ingresada en 202501"
click at [195, 249] on button "Guardar y Confirmar" at bounding box center [193, 256] width 78 height 14
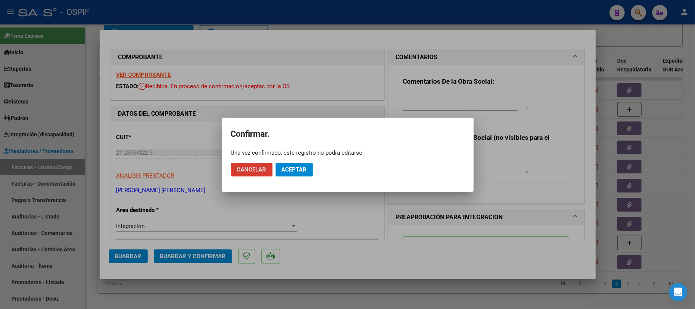
click at [275, 173] on mat-dialog-actions "Cancelar Aceptar" at bounding box center [348, 169] width 234 height 26
drag, startPoint x: 286, startPoint y: 169, endPoint x: 307, endPoint y: 177, distance: 23.0
click at [288, 169] on span "Aceptar" at bounding box center [294, 169] width 25 height 7
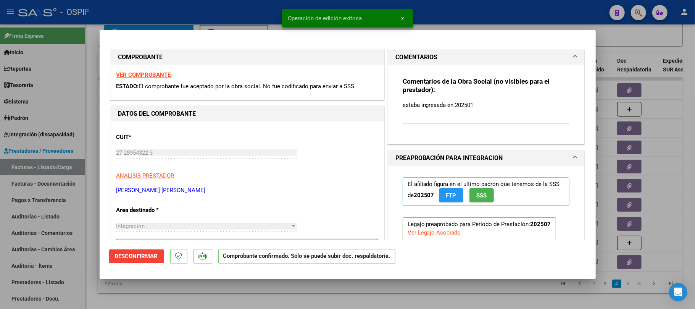
click at [402, 286] on div at bounding box center [347, 154] width 695 height 309
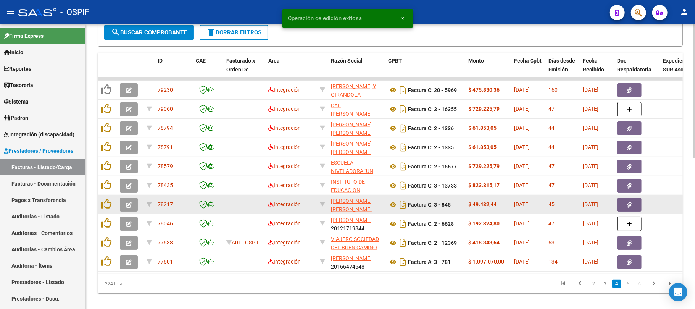
click at [134, 202] on button "button" at bounding box center [129, 205] width 18 height 14
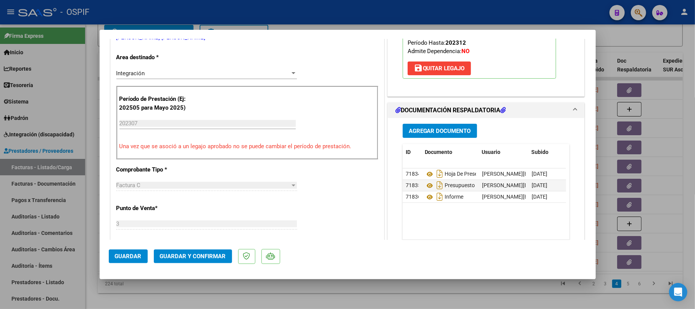
scroll to position [51, 0]
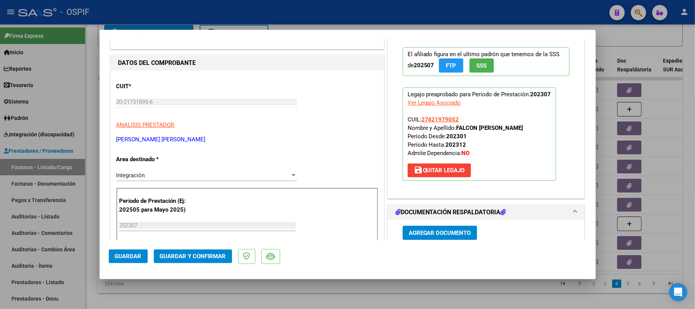
click at [463, 131] on strong "FALCON VERA CLARA LUCIANA" at bounding box center [489, 127] width 67 height 7
drag, startPoint x: 463, startPoint y: 131, endPoint x: 526, endPoint y: 131, distance: 62.2
click at [523, 131] on strong "FALCON VERA CLARA LUCIANA" at bounding box center [489, 127] width 67 height 7
copy strong "FALCON VERA CLARA LUCIANA"
click at [419, 176] on button "save Quitar Legajo" at bounding box center [439, 170] width 63 height 14
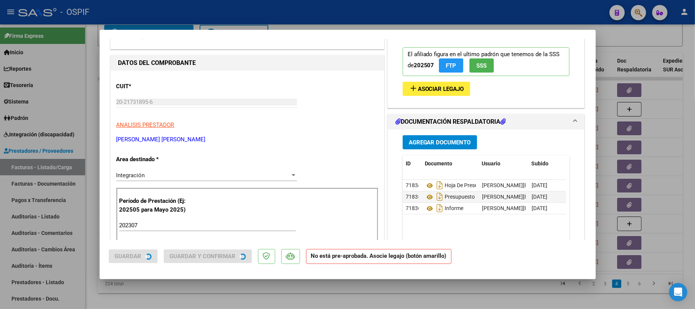
click at [160, 224] on input "202307" at bounding box center [207, 225] width 176 height 7
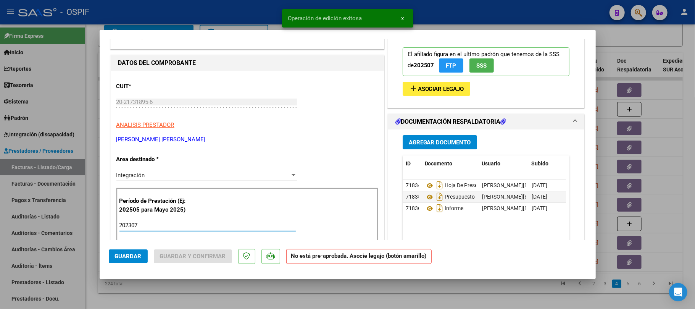
click at [132, 227] on input "202307" at bounding box center [207, 225] width 176 height 7
type input "202507"
click at [439, 88] on span "Asociar Legajo" at bounding box center [441, 88] width 46 height 7
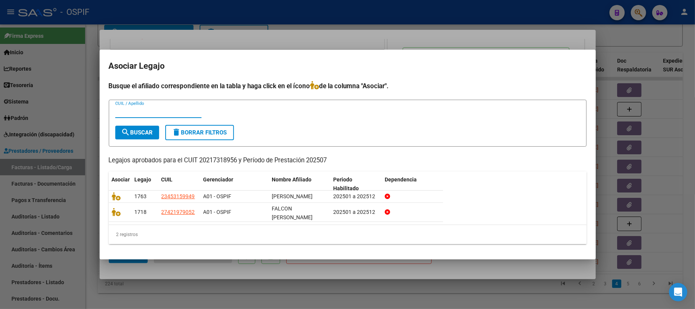
paste input "FALCON VERA CLARA LUCIANA"
type input "FALCON VERA CLARA LUCIANA"
click at [146, 139] on form "FALCON VERA CLARA LUCIANA CUIL / Apellido search Buscar delete Borrar Filtros" at bounding box center [348, 123] width 478 height 47
drag, startPoint x: 145, startPoint y: 133, endPoint x: 157, endPoint y: 141, distance: 14.8
click at [145, 132] on button "search Buscar" at bounding box center [137, 133] width 44 height 14
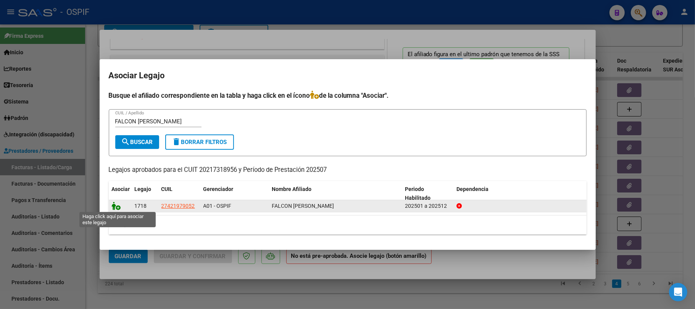
click at [119, 206] on icon at bounding box center [116, 206] width 9 height 8
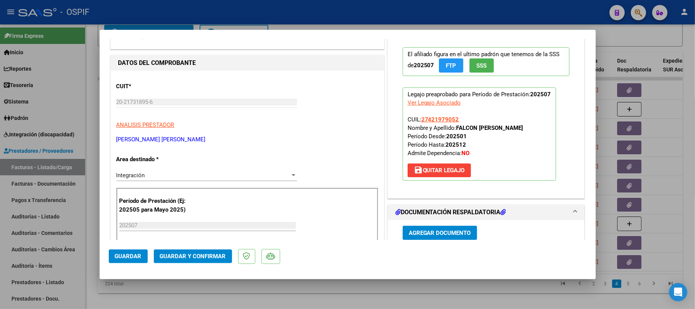
scroll to position [0, 0]
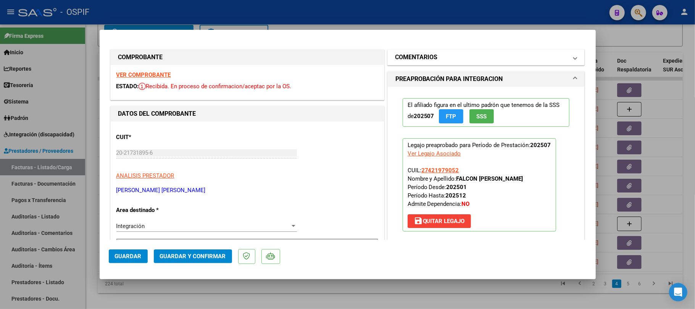
click at [502, 57] on mat-panel-title "COMENTARIOS" at bounding box center [481, 57] width 173 height 9
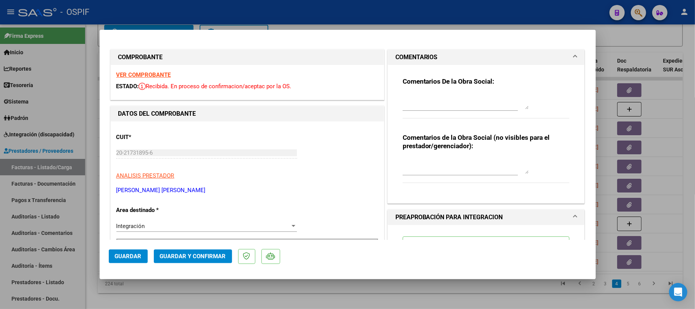
click at [478, 168] on textarea at bounding box center [466, 165] width 126 height 15
type textarea "estaba ingresado en 202307"
click at [136, 260] on button "Guardar" at bounding box center [128, 256] width 39 height 14
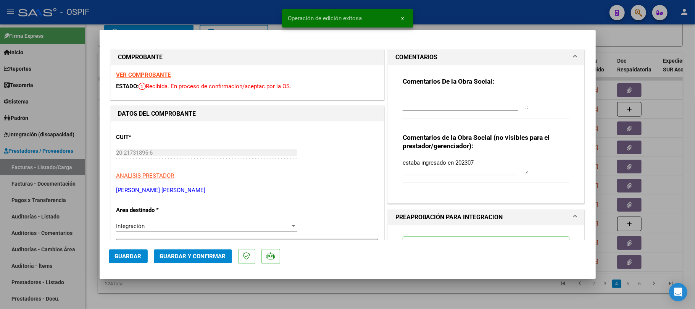
click at [208, 263] on button "Guardar y Confirmar" at bounding box center [193, 256] width 78 height 14
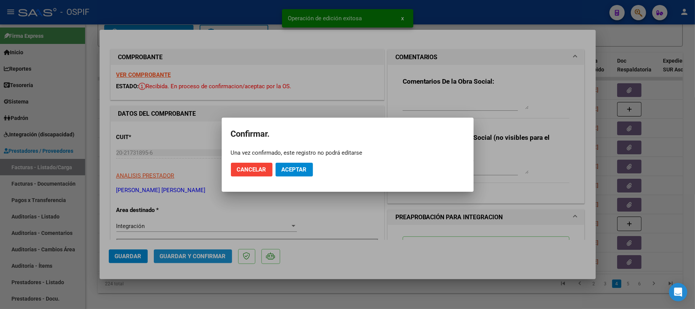
click at [214, 255] on div at bounding box center [347, 154] width 695 height 309
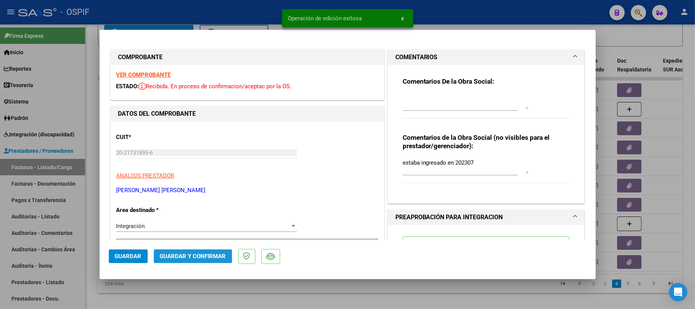
click at [197, 253] on span "Guardar y Confirmar" at bounding box center [193, 256] width 66 height 7
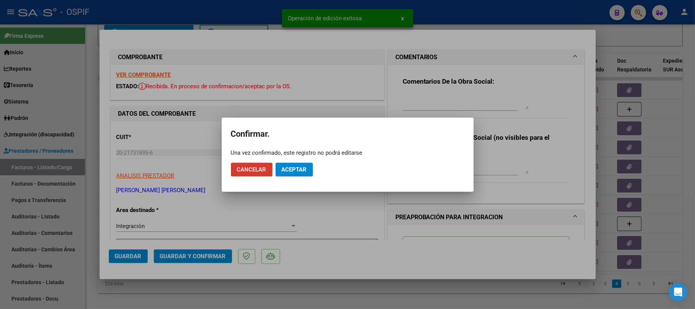
click at [292, 168] on span "Aceptar" at bounding box center [294, 169] width 25 height 7
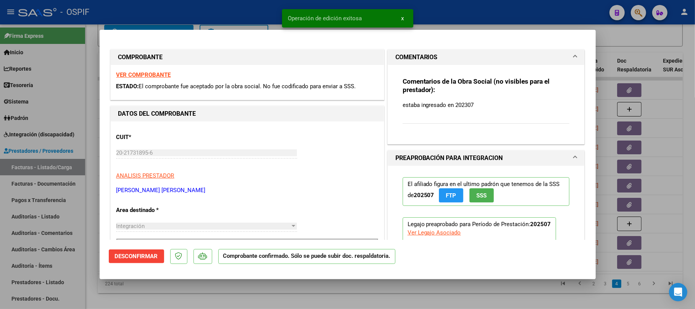
click at [417, 287] on div at bounding box center [347, 154] width 695 height 309
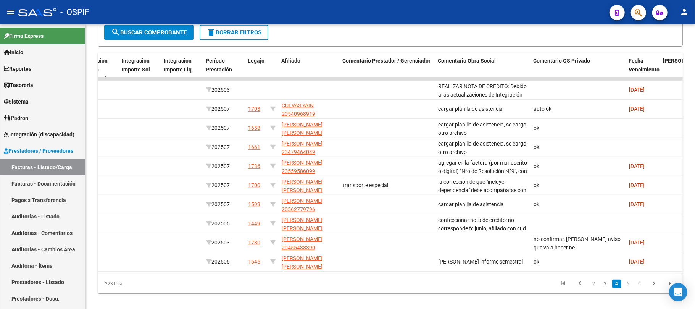
scroll to position [321, 0]
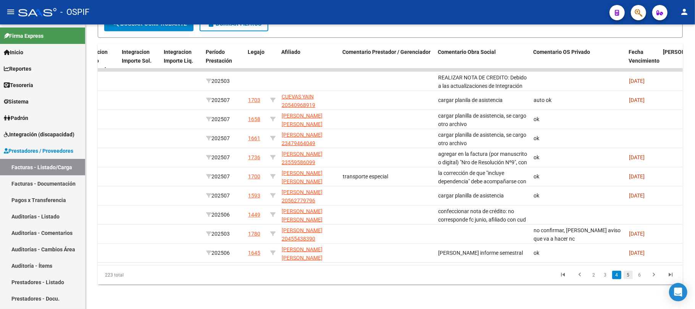
click at [630, 278] on link "5" at bounding box center [628, 275] width 9 height 8
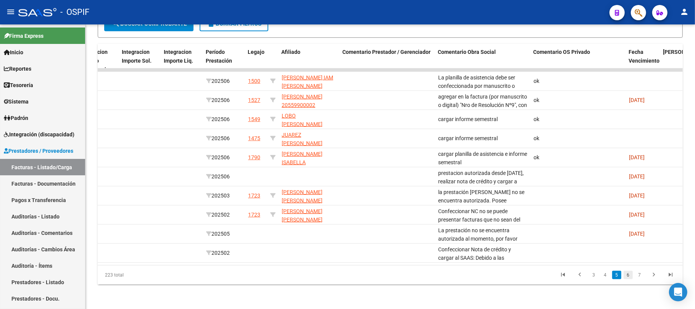
click at [628, 278] on link "6" at bounding box center [628, 275] width 9 height 8
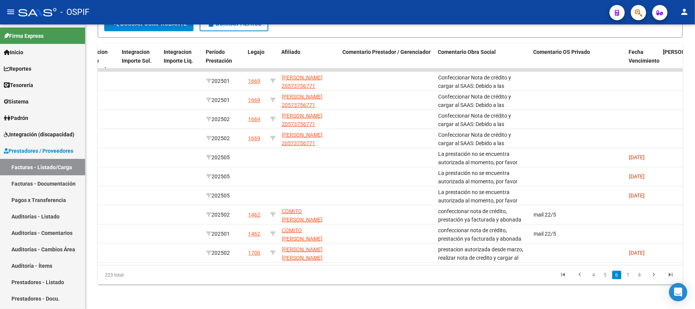
click at [628, 278] on link "7" at bounding box center [628, 275] width 9 height 8
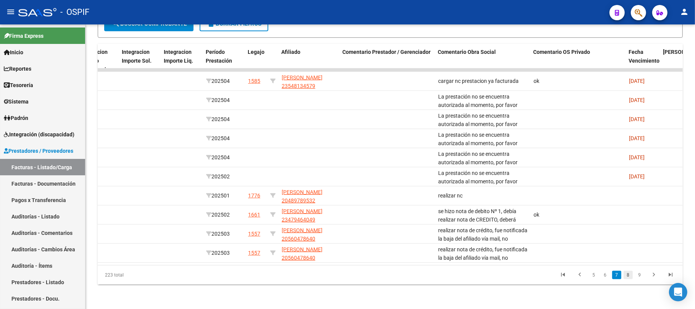
click at [625, 276] on link "8" at bounding box center [628, 275] width 9 height 8
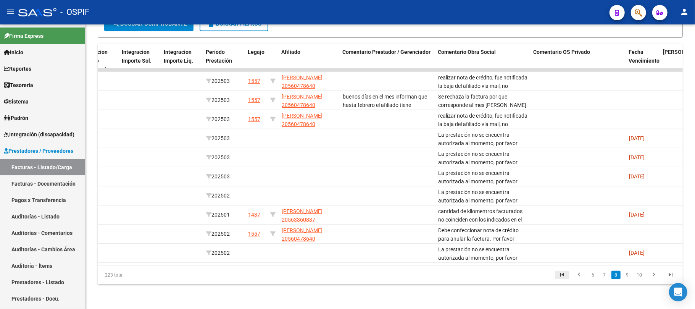
click at [567, 276] on link "go to first page" at bounding box center [562, 275] width 15 height 8
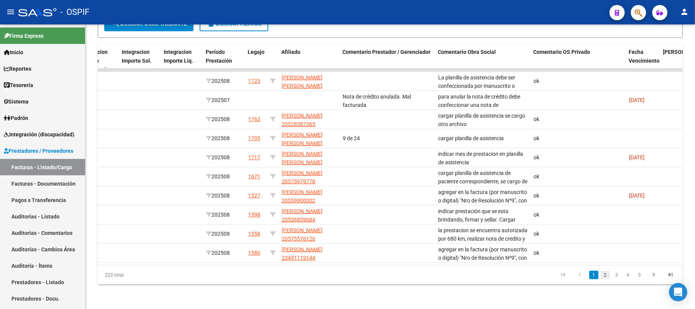
click at [608, 274] on link "2" at bounding box center [605, 275] width 9 height 8
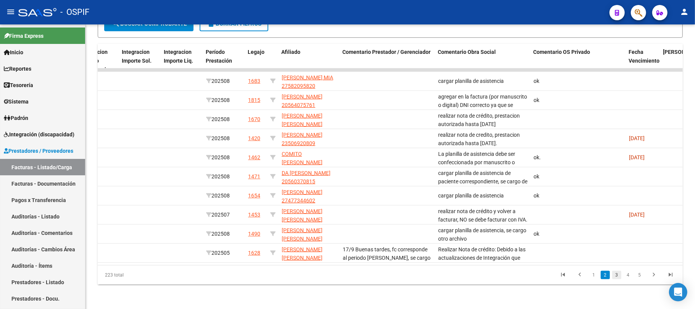
click at [620, 279] on link "3" at bounding box center [616, 275] width 9 height 8
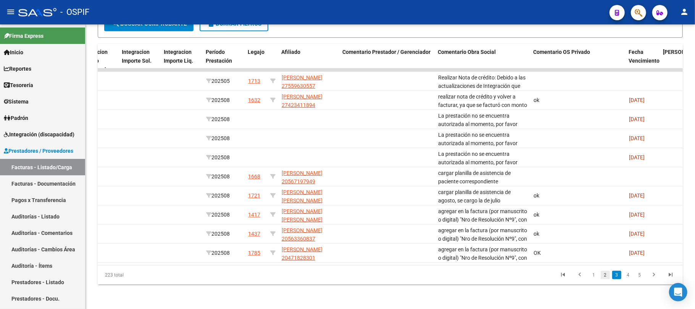
click at [609, 278] on link "2" at bounding box center [605, 275] width 9 height 8
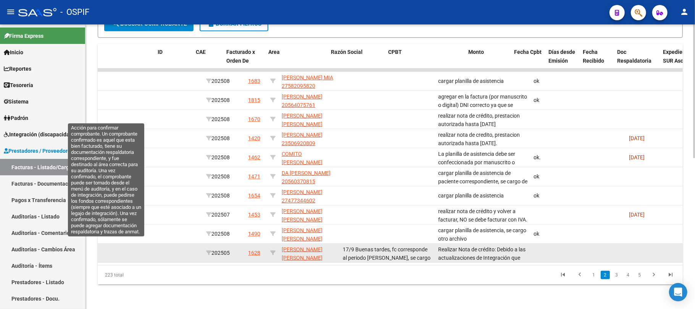
scroll to position [0, 0]
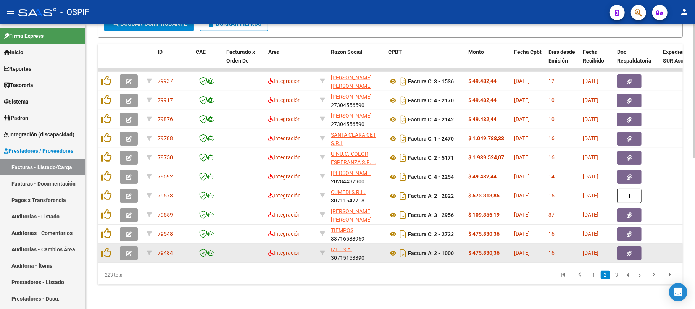
click at [130, 246] on button "button" at bounding box center [129, 253] width 18 height 14
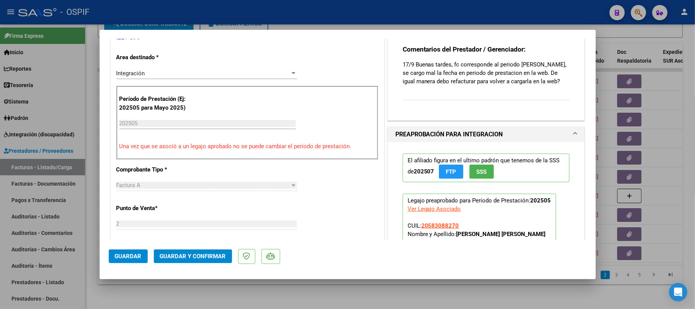
scroll to position [254, 0]
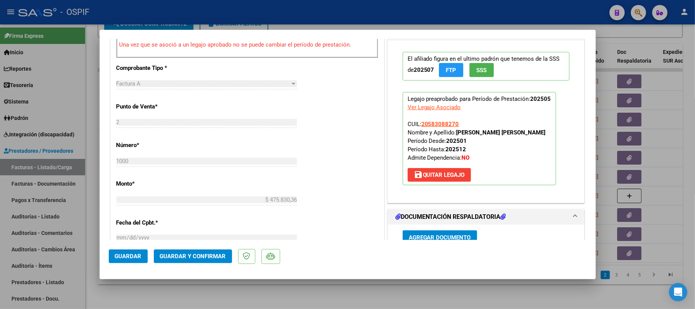
click at [495, 138] on p "Legajo preaprobado para Período de Prestación: 202505 Ver Legajo Asociado CUIL:…" at bounding box center [479, 138] width 153 height 93
click at [500, 136] on strong "OJEDA DEREK ROMAN" at bounding box center [500, 132] width 89 height 7
drag, startPoint x: 500, startPoint y: 136, endPoint x: 461, endPoint y: 133, distance: 39.0
click at [457, 134] on strong "OJEDA DEREK ROMAN" at bounding box center [500, 132] width 89 height 7
copy strong "OJEDA DEREK ROMAN"
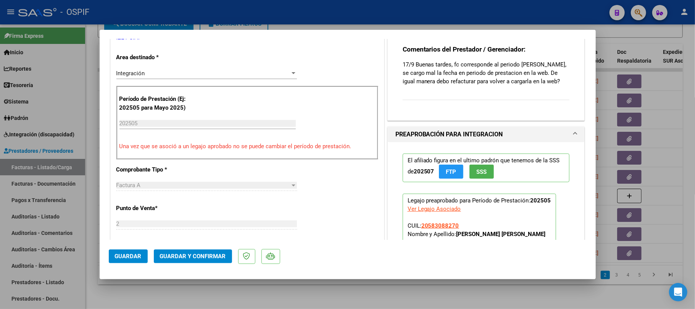
scroll to position [203, 0]
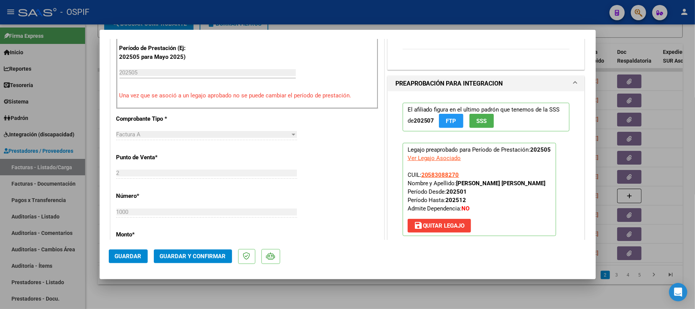
click at [434, 230] on button "save Quitar Legajo" at bounding box center [439, 226] width 63 height 14
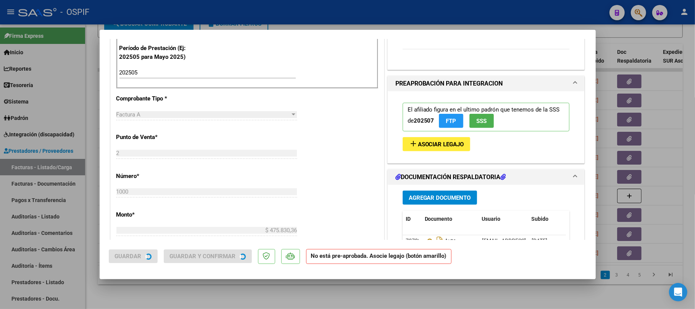
scroll to position [207, 0]
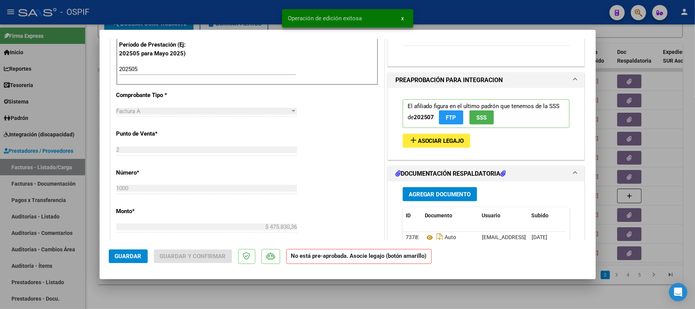
drag, startPoint x: 140, startPoint y: 77, endPoint x: 144, endPoint y: 70, distance: 7.5
click at [140, 76] on div "202505 Ingrese el Período de Prestación como indica el ejemplo" at bounding box center [207, 72] width 176 height 19
click at [144, 70] on input "202505" at bounding box center [207, 69] width 176 height 7
type input "202508"
click at [434, 136] on button "add Asociar Legajo" at bounding box center [437, 141] width 68 height 14
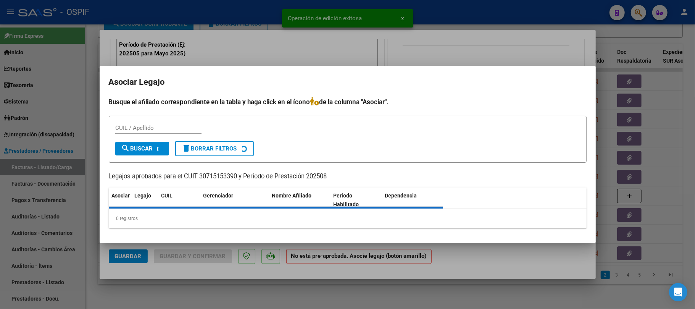
paste input "OJEDA DEREK ROMAN"
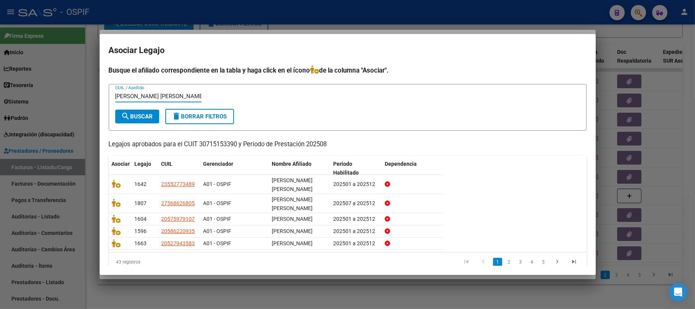
type input "OJEDA DEREK ROMAN"
click at [133, 120] on button "search Buscar" at bounding box center [137, 117] width 44 height 14
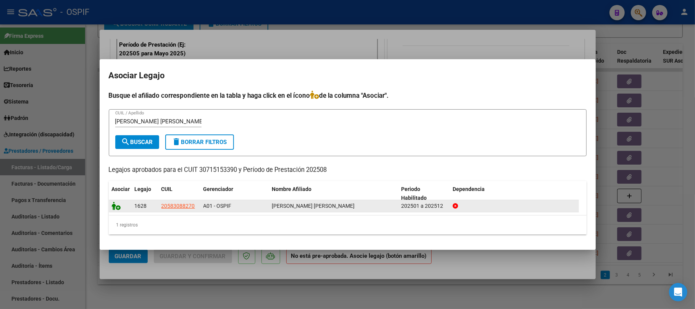
click at [111, 205] on datatable-body-cell at bounding box center [120, 206] width 23 height 12
click at [115, 207] on icon at bounding box center [116, 206] width 9 height 8
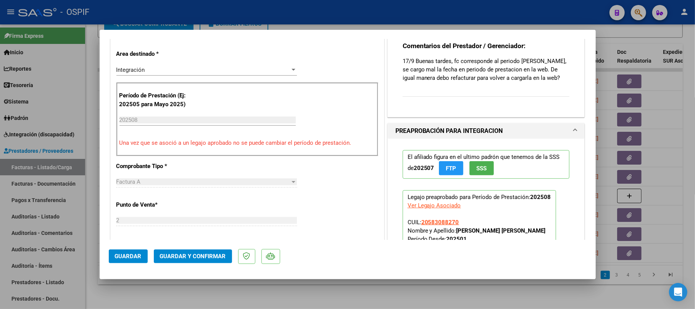
scroll to position [0, 0]
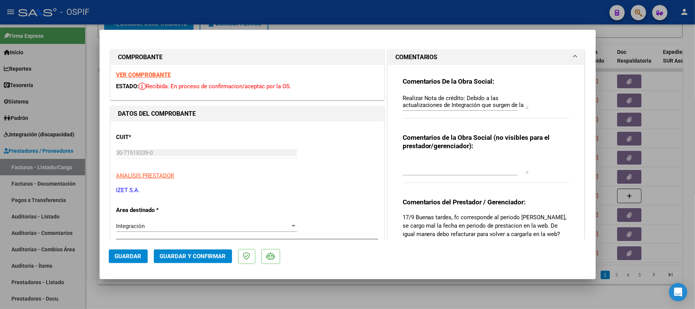
click at [479, 103] on textarea "Realizar Nota de crédito: Debido a las actualizaciones de Integración que surge…" at bounding box center [466, 101] width 126 height 15
click at [208, 257] on span "Guardar y Confirmar" at bounding box center [193, 256] width 66 height 7
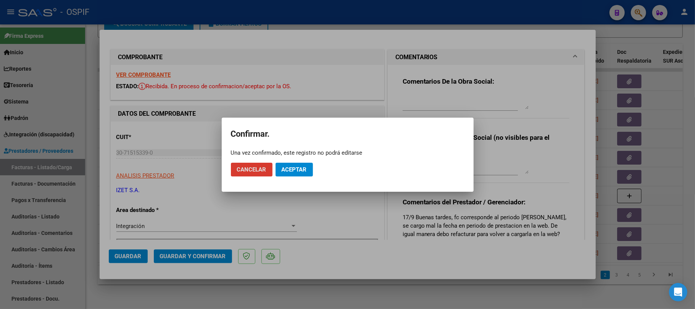
click at [255, 167] on span "Cancelar" at bounding box center [251, 169] width 29 height 7
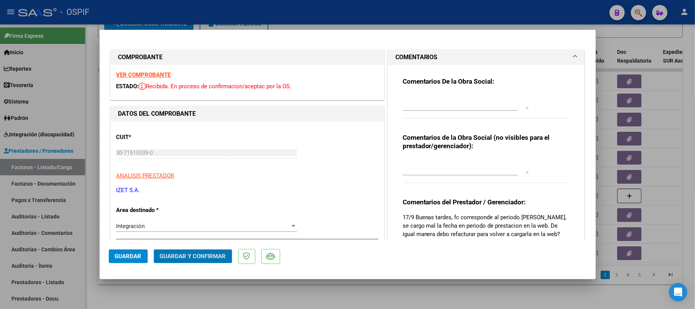
click at [476, 92] on div "Comentarios De la Obra Social:" at bounding box center [486, 101] width 167 height 49
click at [474, 107] on textarea at bounding box center [466, 101] width 126 height 15
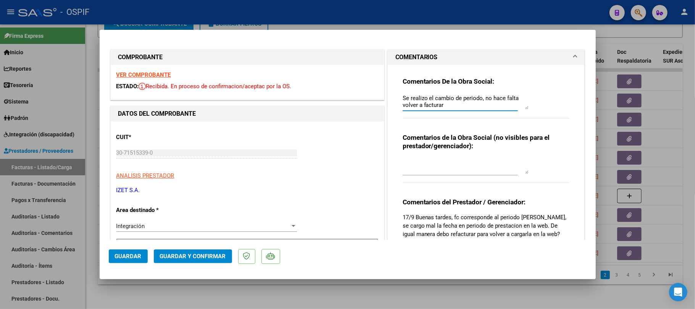
type textarea "Se realizo el cambio de periodo, no hace falta volver a facturar"
click at [130, 255] on span "Guardar" at bounding box center [128, 256] width 27 height 7
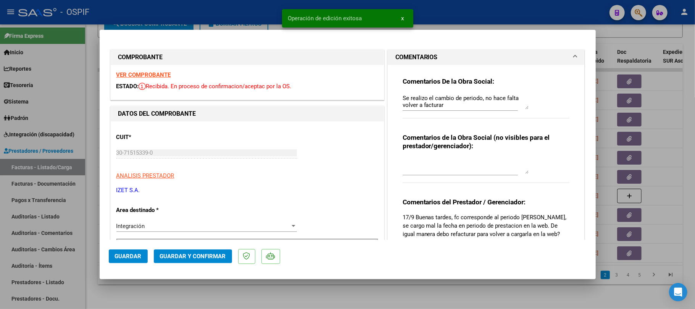
click at [173, 250] on button "Guardar y Confirmar" at bounding box center [193, 256] width 78 height 14
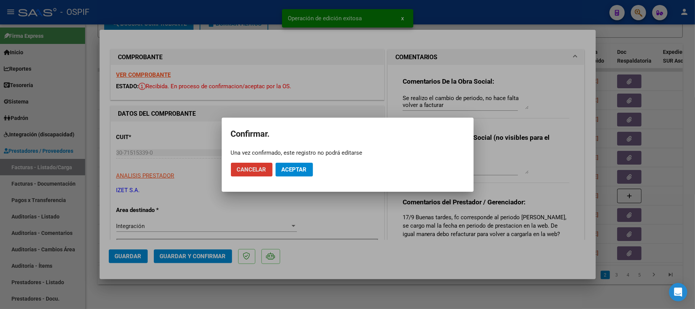
click at [288, 163] on button "Aceptar" at bounding box center [294, 170] width 37 height 14
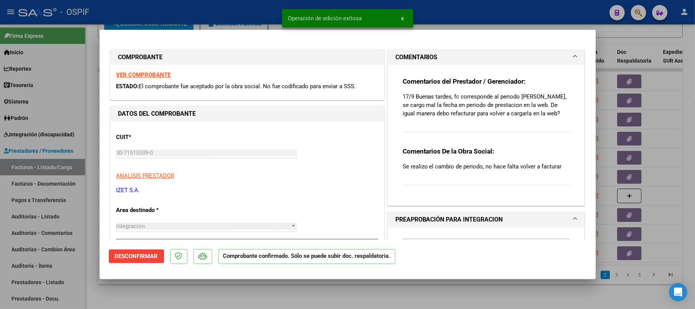
click at [368, 292] on div at bounding box center [347, 154] width 695 height 309
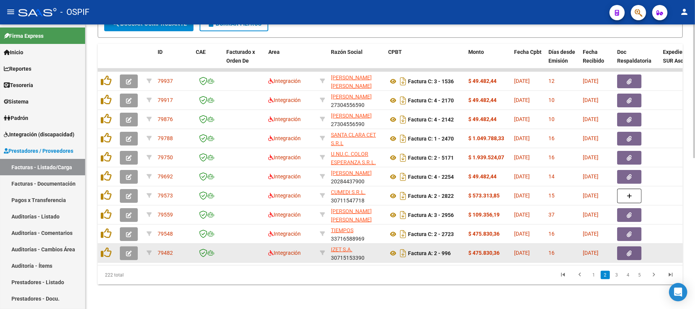
drag, startPoint x: 127, startPoint y: 252, endPoint x: 133, endPoint y: 248, distance: 7.1
click at [131, 250] on datatable-body-cell at bounding box center [130, 252] width 27 height 19
click at [133, 248] on button "button" at bounding box center [129, 253] width 18 height 14
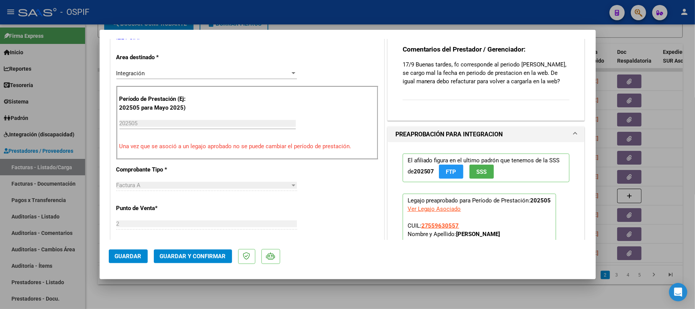
scroll to position [254, 0]
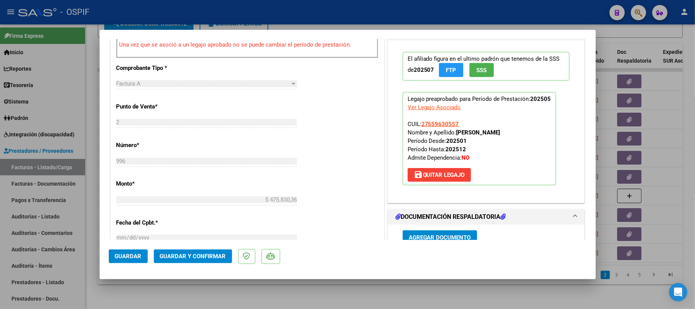
click at [457, 134] on strong "MENA LUZ MILAGROS" at bounding box center [478, 132] width 44 height 7
drag, startPoint x: 457, startPoint y: 134, endPoint x: 499, endPoint y: 132, distance: 42.0
click at [499, 132] on strong "MENA LUZ MILAGROS" at bounding box center [478, 132] width 44 height 7
copy strong "MENA LUZ MILAGROS"
click at [453, 176] on span "save Quitar Legajo" at bounding box center [439, 174] width 51 height 7
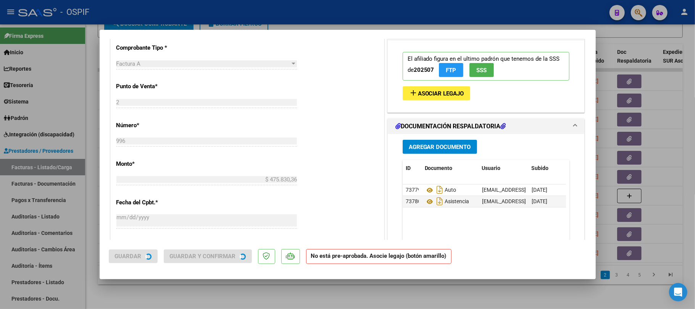
scroll to position [51, 0]
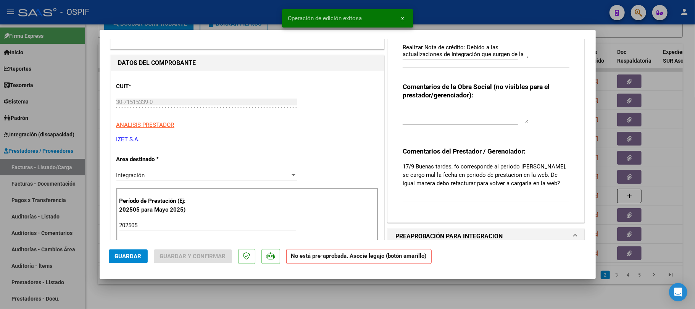
click at [158, 228] on input "202505" at bounding box center [207, 225] width 176 height 7
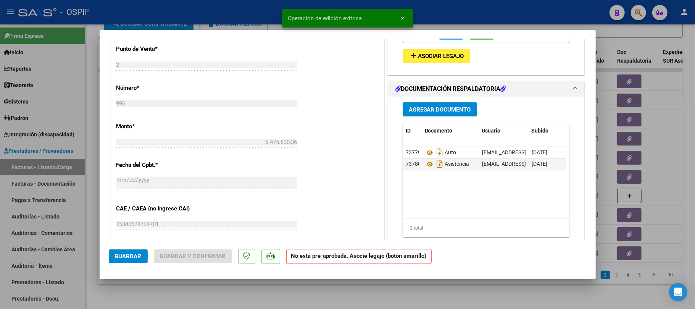
scroll to position [356, 0]
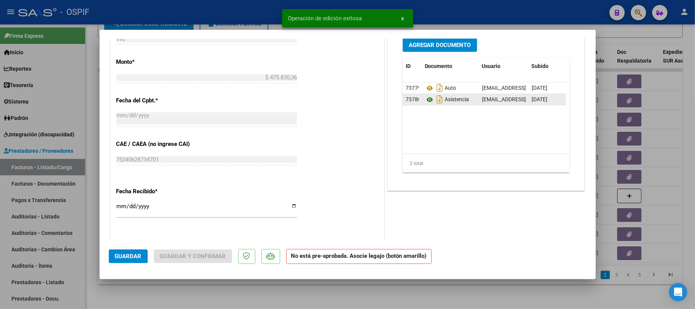
type input "202508"
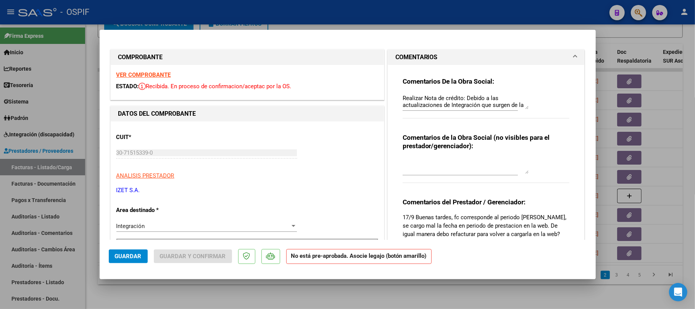
click at [460, 105] on textarea "Realizar Nota de crédito: Debido a las actualizaciones de Integración que surge…" at bounding box center [466, 101] width 126 height 15
type textarea "s"
type textarea "ya se realizo el cambio de periodo, no hace falta volver a facturar"
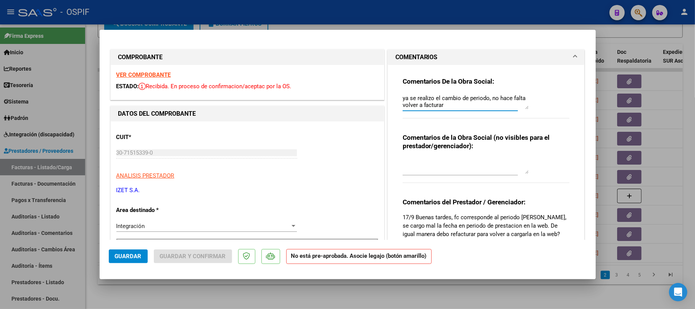
click at [124, 255] on span "Guardar" at bounding box center [128, 256] width 27 height 7
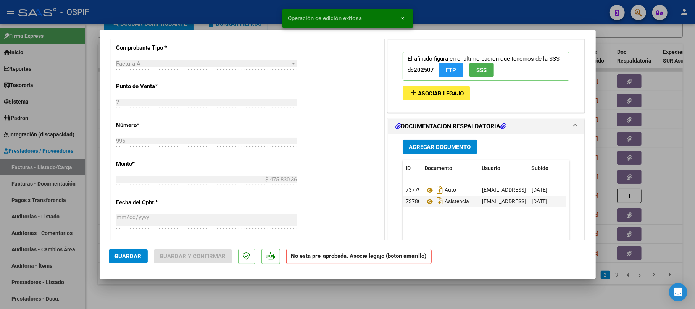
scroll to position [203, 0]
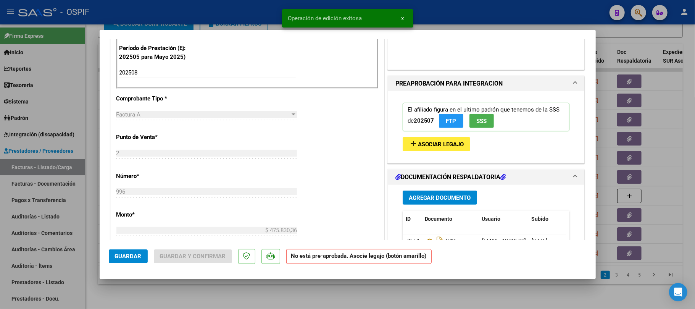
click at [428, 144] on span "Asociar Legajo" at bounding box center [441, 144] width 46 height 7
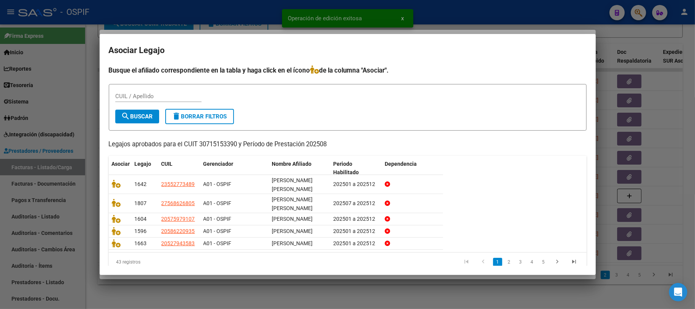
drag, startPoint x: 156, startPoint y: 93, endPoint x: 142, endPoint y: 99, distance: 15.0
drag, startPoint x: 142, startPoint y: 99, endPoint x: 137, endPoint y: 93, distance: 7.9
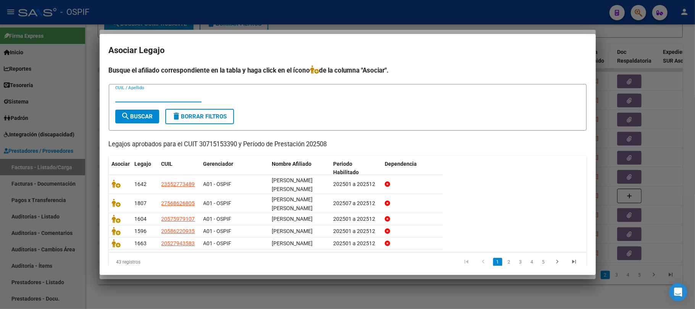
paste input "MENA LUZ MILAGROS"
type input "MENA LUZ MILAGROS"
click at [137, 117] on span "search Buscar" at bounding box center [137, 116] width 32 height 7
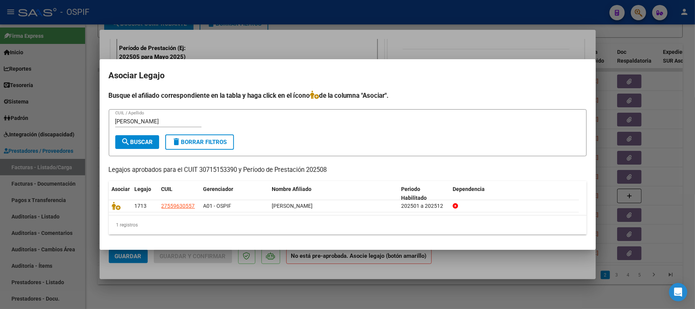
click at [114, 205] on icon at bounding box center [116, 206] width 9 height 8
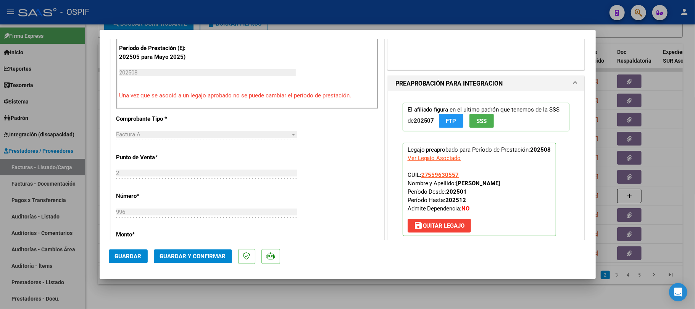
click at [208, 246] on mat-dialog-actions "Guardar Guardar y Confirmar" at bounding box center [348, 255] width 478 height 30
click at [208, 255] on span "Guardar y Confirmar" at bounding box center [193, 256] width 66 height 7
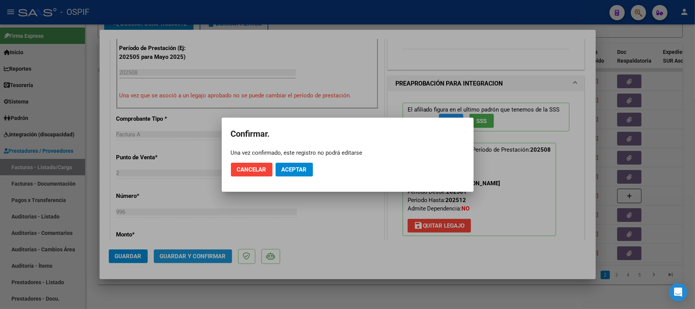
click at [302, 173] on span "Aceptar" at bounding box center [294, 169] width 25 height 7
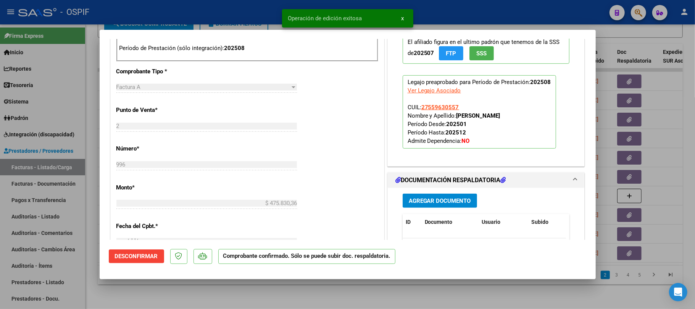
click at [377, 295] on div at bounding box center [347, 154] width 695 height 309
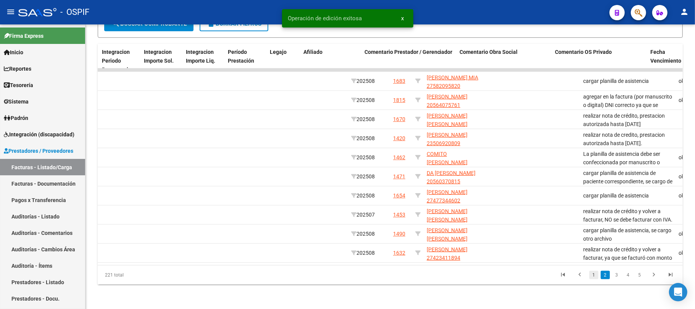
scroll to position [0, 926]
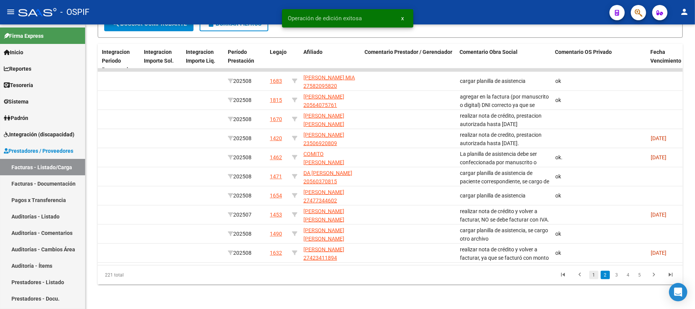
click at [597, 278] on link "1" at bounding box center [593, 275] width 9 height 8
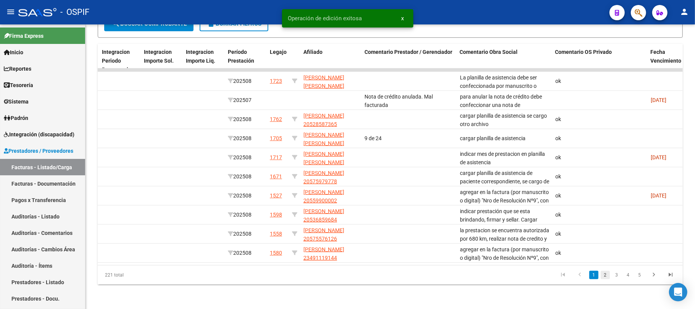
click at [605, 277] on link "2" at bounding box center [605, 275] width 9 height 8
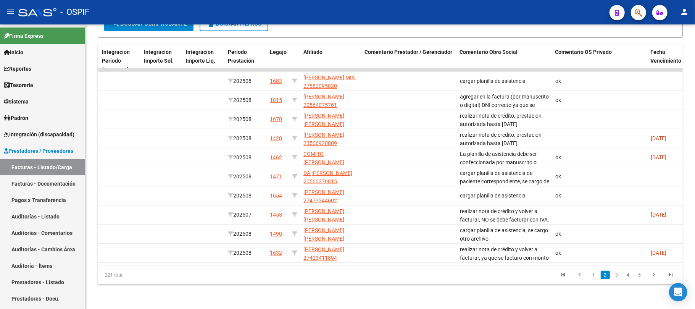
click at [611, 280] on li "3" at bounding box center [616, 274] width 11 height 13
click at [617, 276] on link "3" at bounding box center [616, 275] width 9 height 8
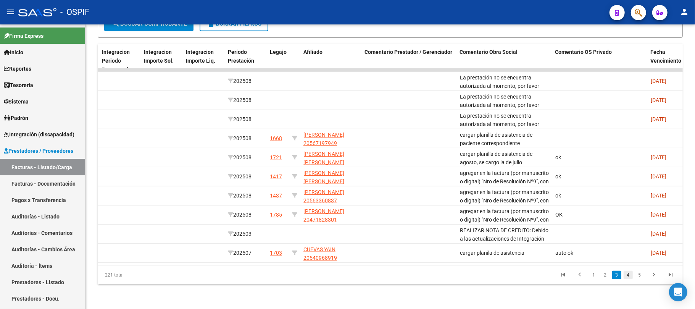
click at [628, 276] on link "4" at bounding box center [628, 275] width 9 height 8
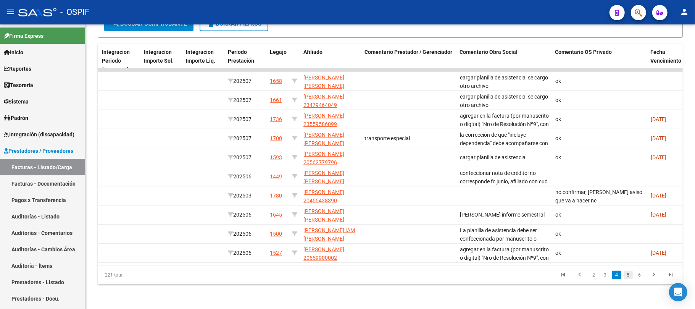
click at [631, 275] on link "5" at bounding box center [628, 275] width 9 height 8
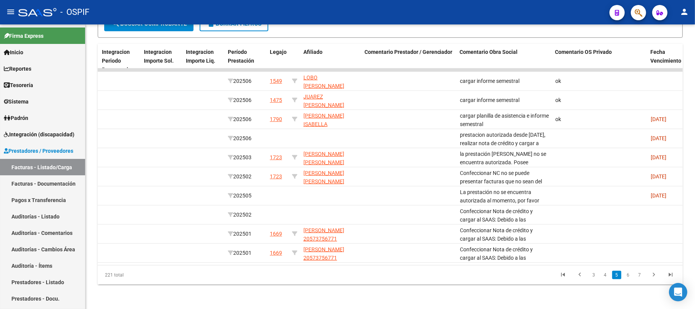
click at [634, 275] on li "7" at bounding box center [639, 274] width 11 height 13
drag, startPoint x: 631, startPoint y: 276, endPoint x: 630, endPoint y: 279, distance: 4.0
click at [631, 276] on link "6" at bounding box center [628, 275] width 9 height 8
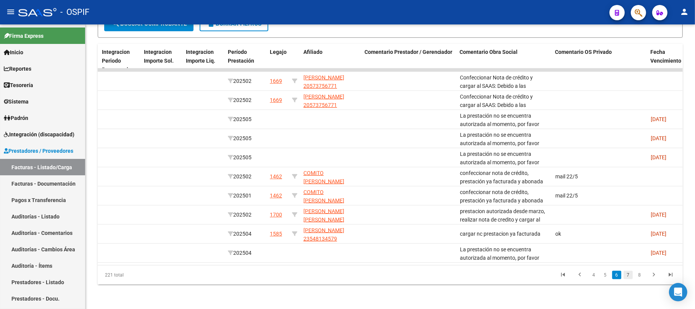
click at [627, 276] on link "7" at bounding box center [628, 275] width 9 height 8
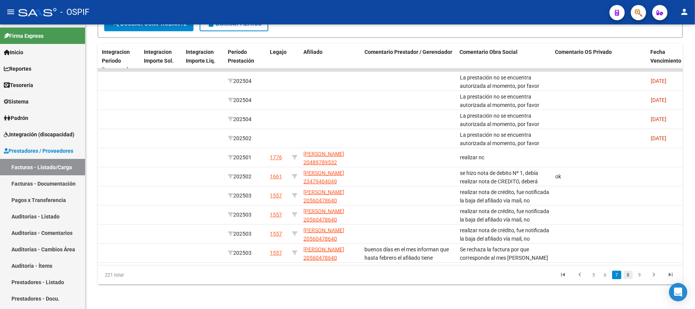
click at [628, 275] on link "8" at bounding box center [628, 275] width 9 height 8
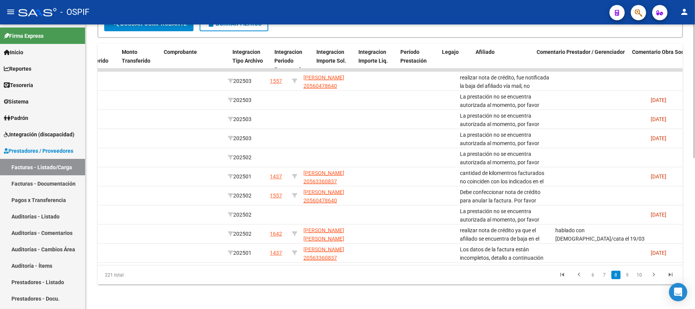
scroll to position [0, 0]
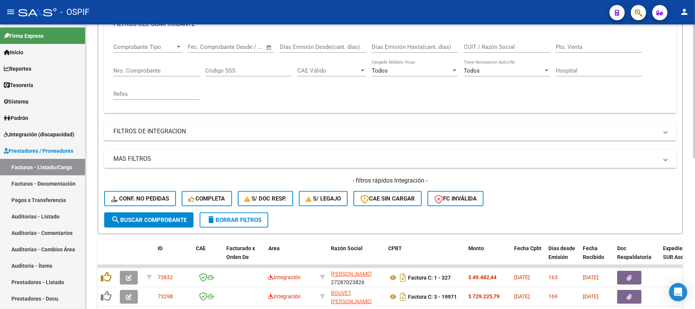
click at [247, 221] on span "delete Borrar Filtros" at bounding box center [233, 219] width 55 height 7
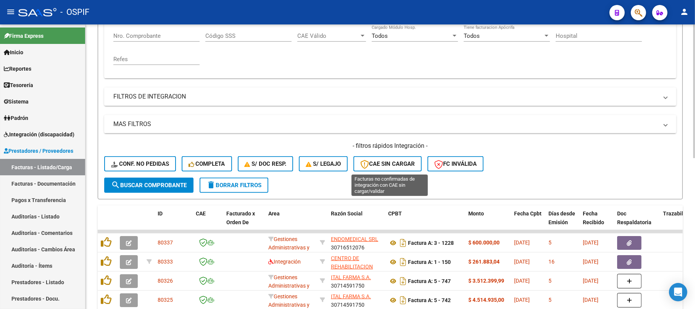
click at [245, 182] on span "delete Borrar Filtros" at bounding box center [233, 185] width 55 height 7
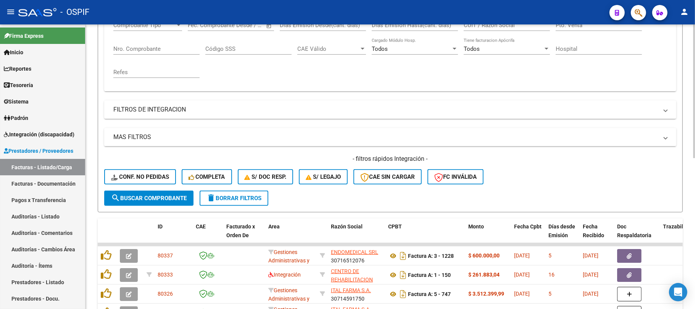
scroll to position [102, 0]
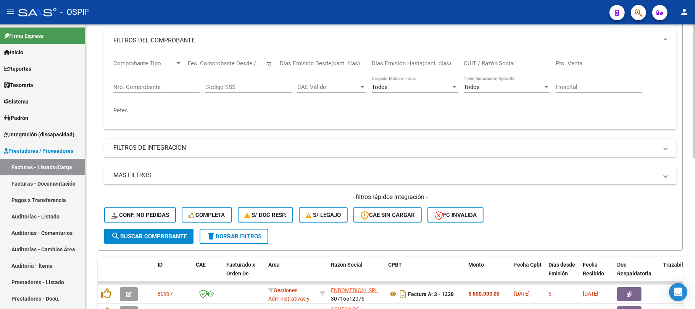
click at [492, 62] on input "CUIT / Razón Social" at bounding box center [507, 63] width 86 height 7
paste input "MENA LUZ MILAGROS"
type input "MENA LUZ MILAGROS"
drag, startPoint x: 526, startPoint y: 66, endPoint x: 450, endPoint y: 63, distance: 76.0
click at [450, 58] on div "Comprobante Tipo Comprobante Tipo Fecha inicio – Fecha fin Fec. Comprobante Des…" at bounding box center [390, 88] width 554 height 71
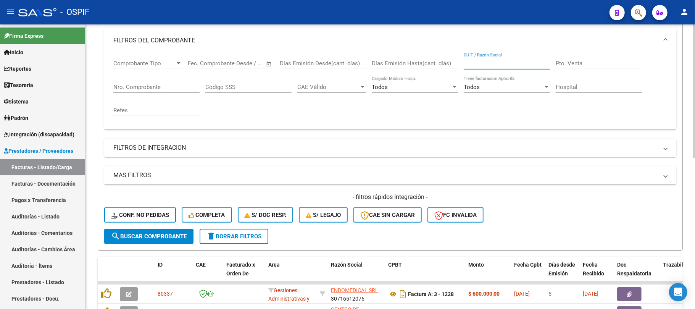
click at [235, 237] on span "delete Borrar Filtros" at bounding box center [233, 236] width 55 height 7
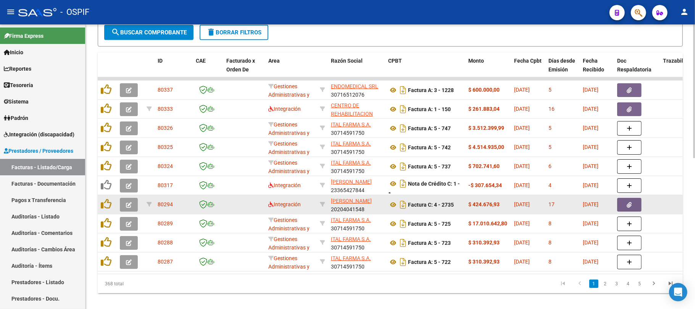
scroll to position [321, 0]
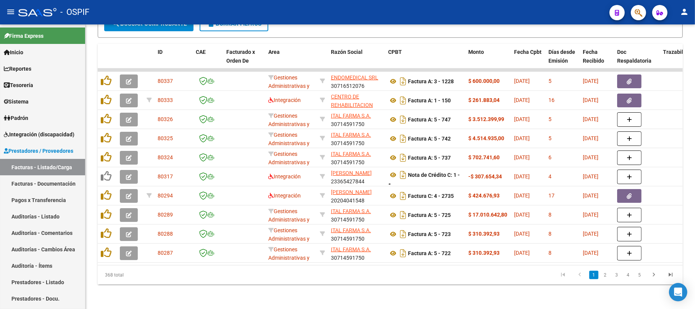
click at [433, 280] on datatable-pager "1 2 3 4 5" at bounding box center [448, 274] width 462 height 13
click at [380, 298] on div "Video tutorial PRESTADORES -> Listado de CPBTs Emitidos por Prestadores / Prove…" at bounding box center [390, 9] width 610 height 598
click at [179, 274] on div "368 total" at bounding box center [156, 274] width 116 height 19
click at [278, 266] on div "368 total 1 2 3 4 5" at bounding box center [390, 274] width 585 height 19
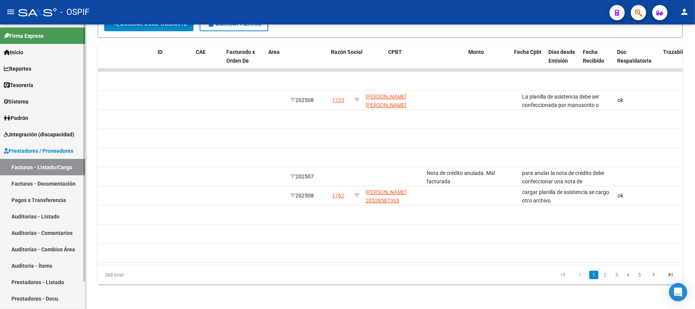
scroll to position [0, 0]
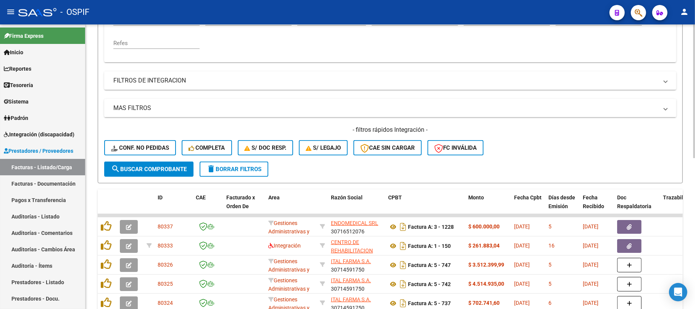
click at [242, 166] on span "delete Borrar Filtros" at bounding box center [233, 169] width 55 height 7
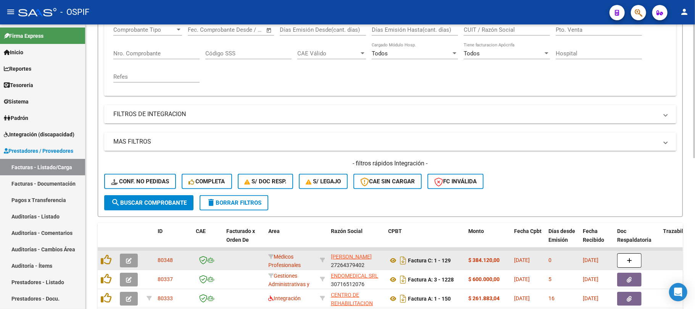
scroll to position [220, 0]
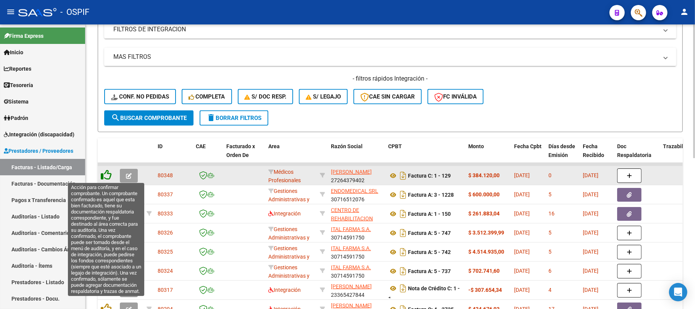
click at [104, 176] on icon at bounding box center [106, 174] width 11 height 11
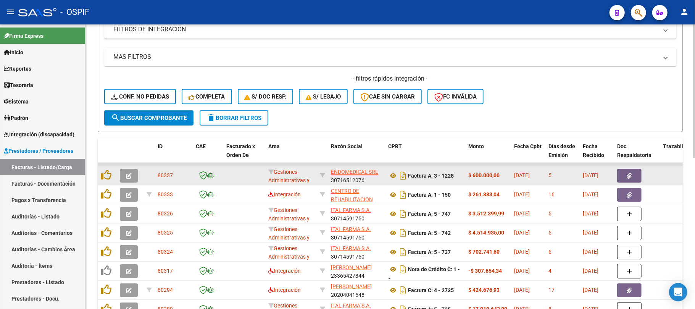
click at [636, 174] on button "button" at bounding box center [629, 176] width 24 height 14
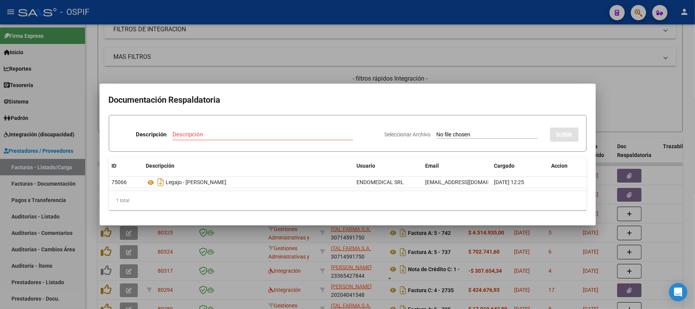
click at [400, 253] on div at bounding box center [347, 154] width 695 height 309
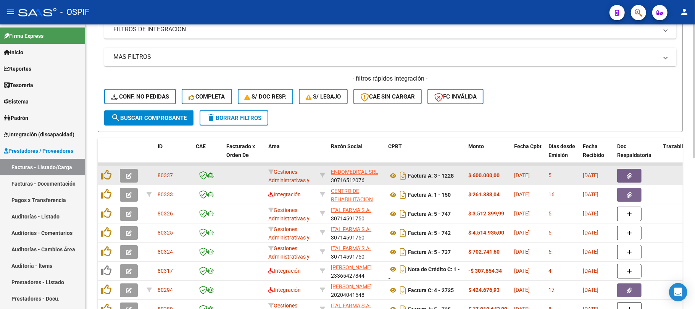
click at [129, 178] on icon "button" at bounding box center [129, 176] width 6 height 6
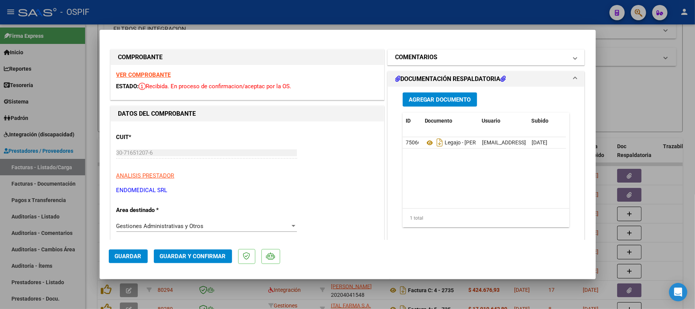
click at [480, 50] on mat-expansion-panel-header "COMENTARIOS" at bounding box center [486, 57] width 197 height 15
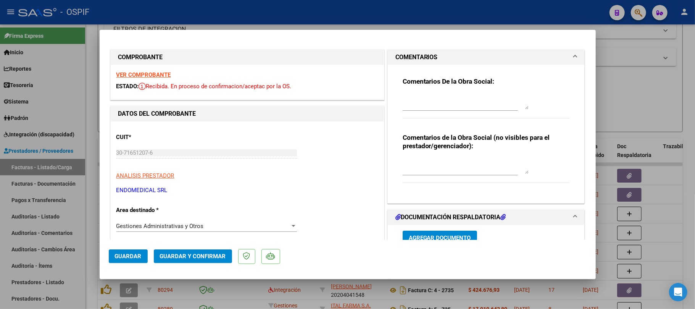
click at [446, 101] on textarea at bounding box center [466, 101] width 126 height 15
type textarea "acercar certificado de implante"
click at [129, 256] on span "Guardar" at bounding box center [128, 256] width 27 height 7
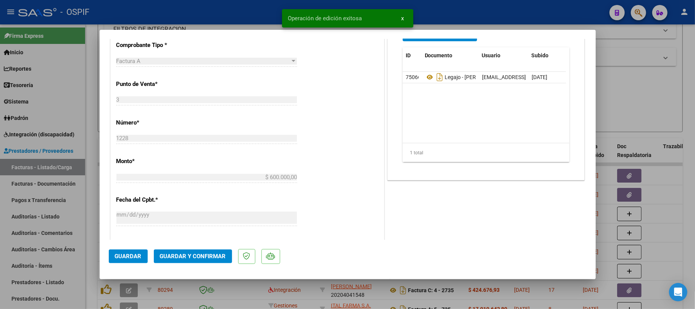
scroll to position [153, 0]
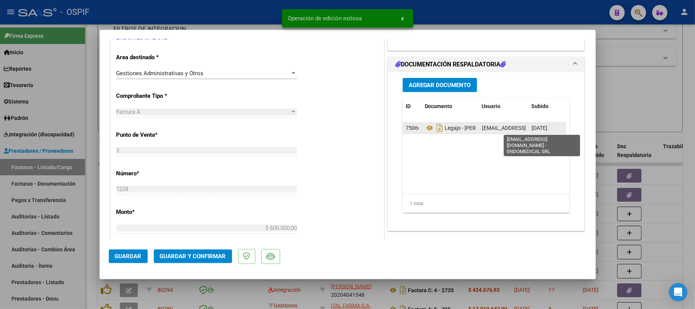
click at [495, 128] on span "comercial@endomedical.com.ar - ENDOMEDICAL SRL" at bounding box center [550, 128] width 136 height 6
copy span "comercial"
click at [493, 126] on span "comercial@endomedical.com.ar - ENDOMEDICAL SRL" at bounding box center [550, 128] width 136 height 6
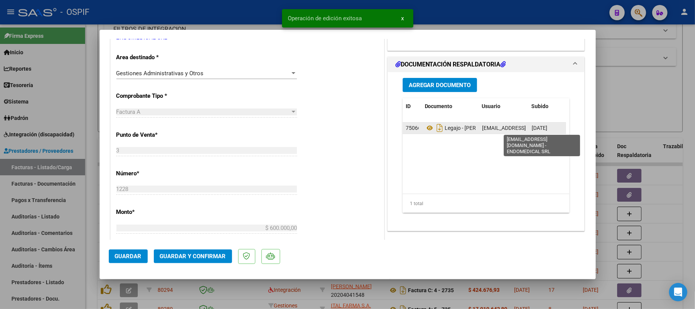
click at [493, 126] on span "comercial@endomedical.com.ar - ENDOMEDICAL SRL" at bounding box center [550, 128] width 136 height 6
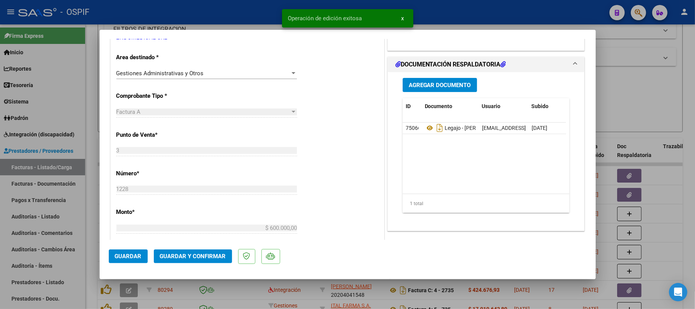
copy span "comercial@endomedical.com.ar - ENDOMEDICAL SRL"
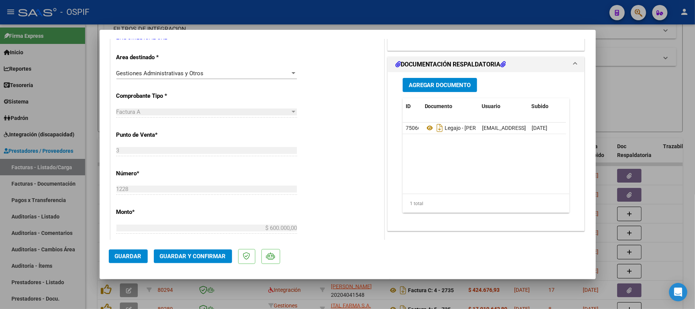
click at [139, 256] on span "Guardar" at bounding box center [128, 256] width 27 height 7
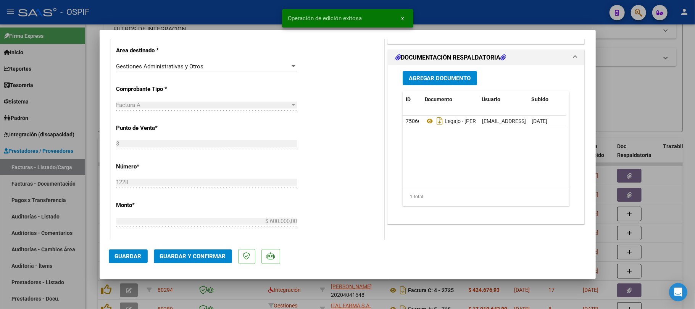
scroll to position [254, 0]
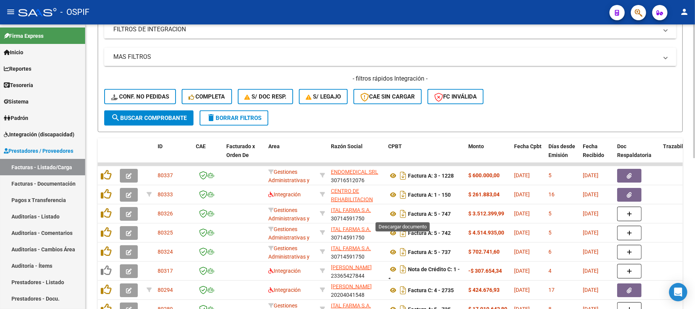
click at [224, 121] on button "delete Borrar Filtros" at bounding box center [234, 117] width 69 height 15
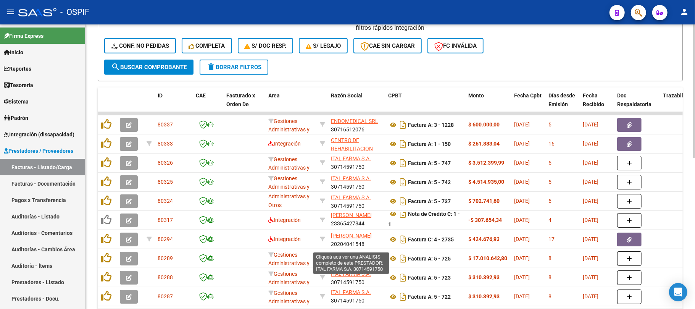
scroll to position [321, 0]
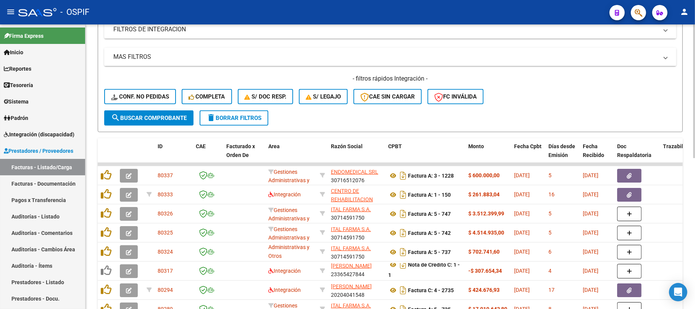
click at [237, 124] on button "delete Borrar Filtros" at bounding box center [234, 117] width 69 height 15
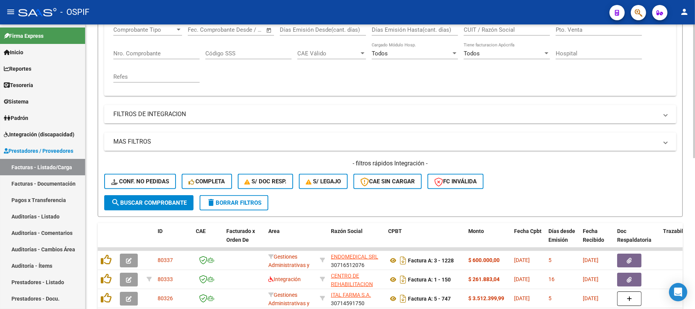
scroll to position [220, 0]
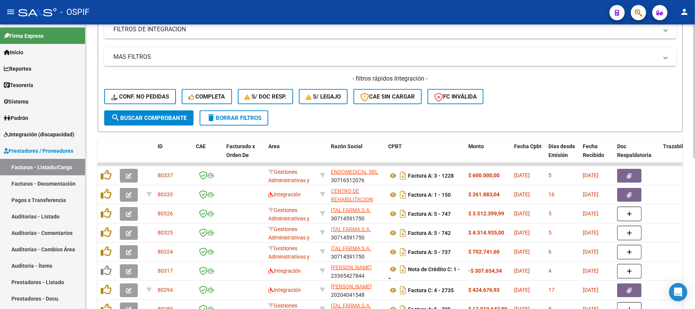
click at [239, 111] on button "delete Borrar Filtros" at bounding box center [234, 117] width 69 height 15
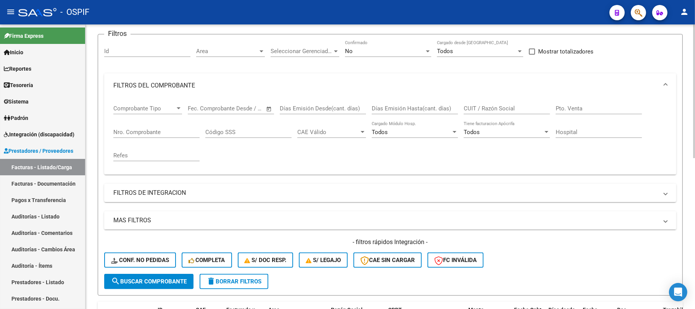
scroll to position [0, 0]
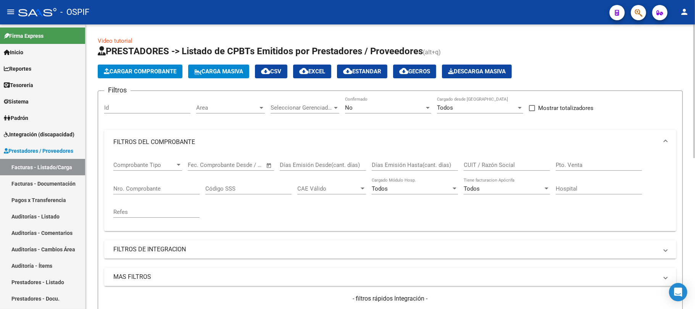
click at [240, 107] on span "Area" at bounding box center [227, 107] width 62 height 7
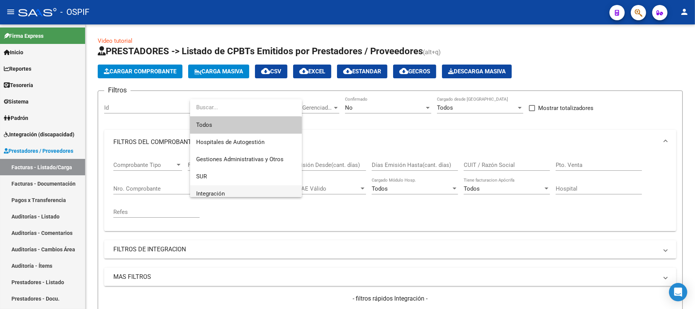
click at [241, 191] on span "Integración" at bounding box center [246, 193] width 100 height 17
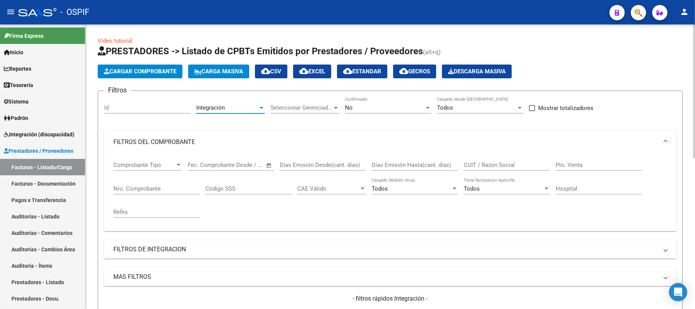
scroll to position [102, 0]
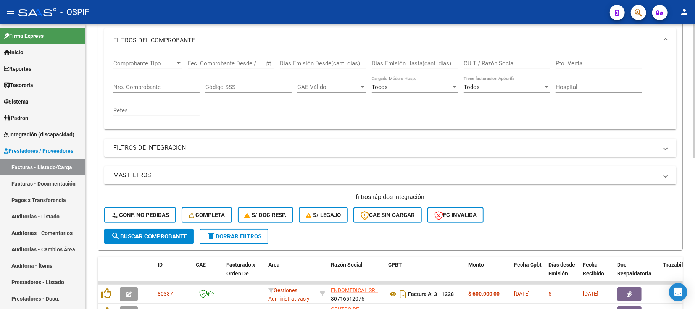
click at [169, 234] on span "search Buscar Comprobante" at bounding box center [149, 236] width 76 height 7
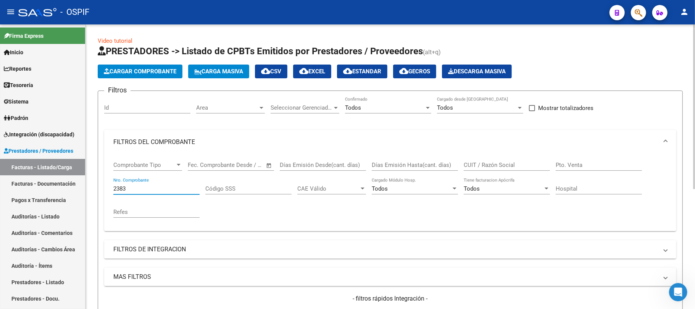
drag, startPoint x: 138, startPoint y: 190, endPoint x: 102, endPoint y: 191, distance: 35.9
click at [102, 191] on form "Filtros Id Area Area Seleccionar Gerenciador Seleccionar Gerenciador Todos Conf…" at bounding box center [390, 220] width 585 height 261
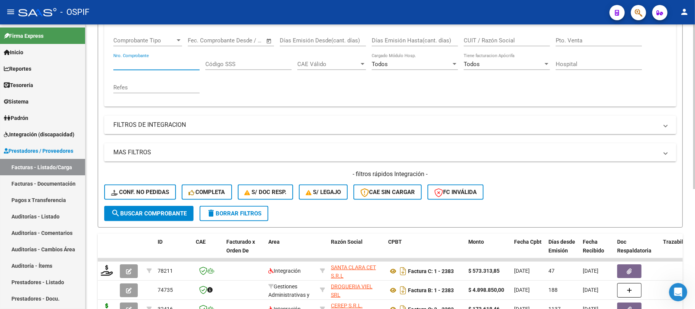
scroll to position [153, 0]
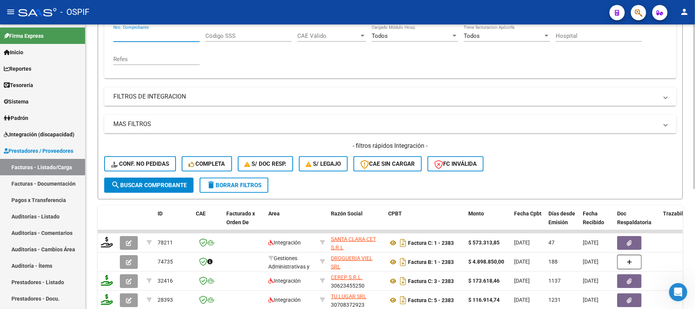
click at [244, 97] on mat-panel-title "FILTROS DE INTEGRACION" at bounding box center [385, 96] width 545 height 8
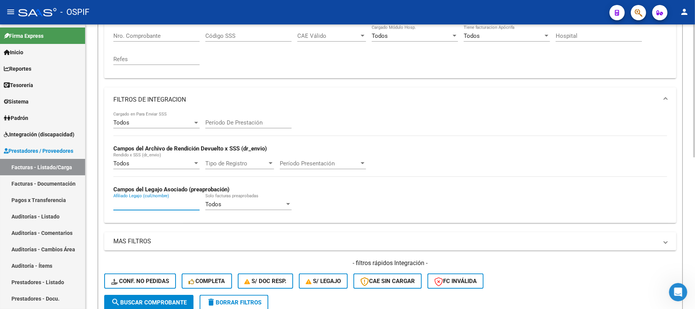
click at [174, 205] on input "Afiliado Legajo (cuil/nombre)" at bounding box center [156, 204] width 86 height 7
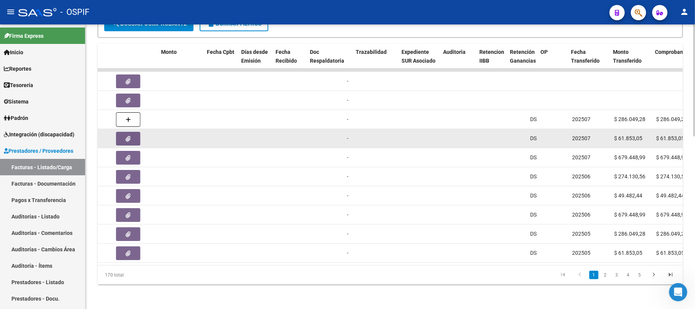
scroll to position [0, 0]
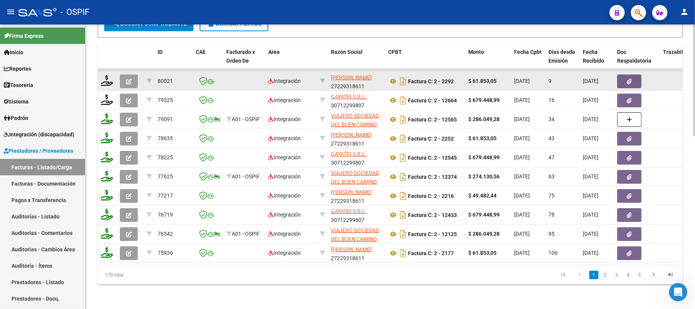
type input "chacon brisa"
click at [124, 75] on button "button" at bounding box center [129, 81] width 18 height 14
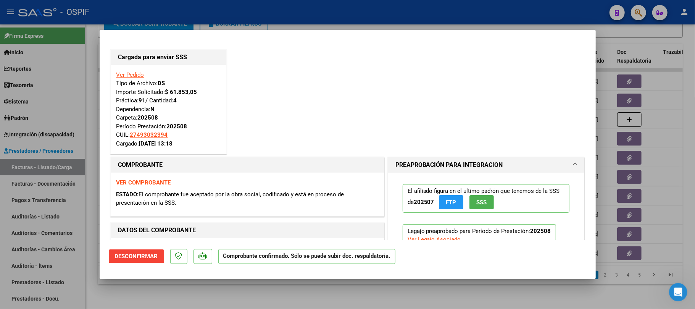
scroll to position [153, 0]
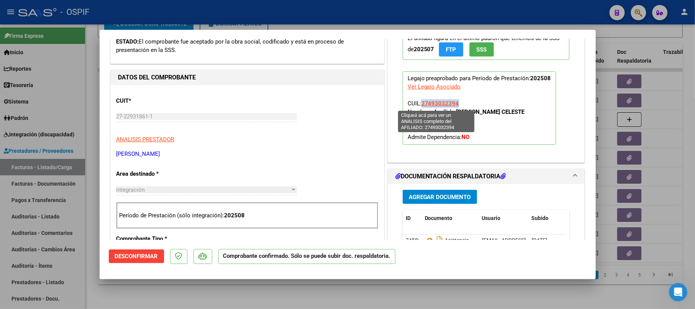
drag, startPoint x: 460, startPoint y: 101, endPoint x: 419, endPoint y: 103, distance: 41.3
click at [419, 103] on p "Legajo preaprobado para Período de Prestación: 202508 Ver Legajo Asociado CUIL:…" at bounding box center [479, 107] width 153 height 73
copy span "27493032394"
click at [642, 95] on div at bounding box center [347, 154] width 695 height 309
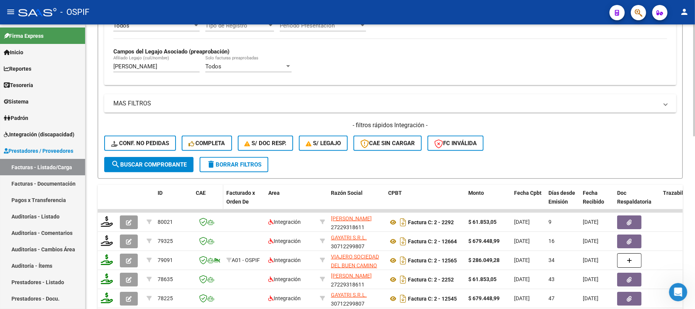
scroll to position [286, 0]
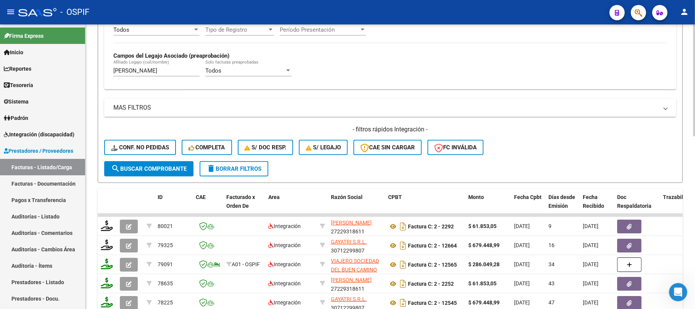
click at [245, 171] on span "delete Borrar Filtros" at bounding box center [233, 168] width 55 height 7
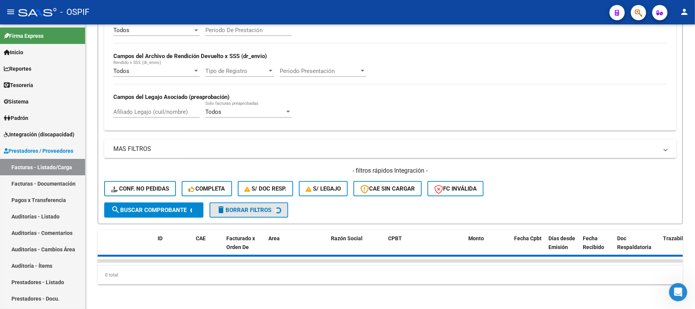
scroll to position [0, 0]
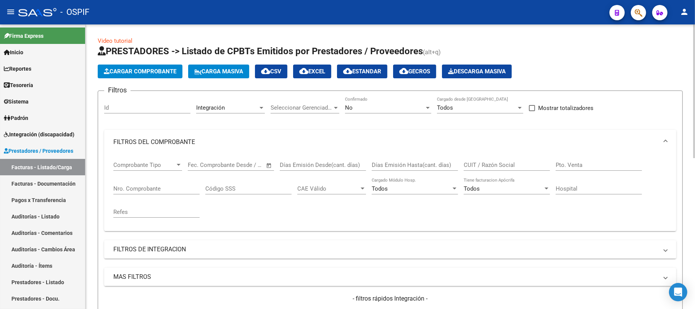
click at [318, 73] on span "cloud_download EXCEL" at bounding box center [312, 71] width 26 height 7
click at [424, 73] on span "cloud_download Gecros" at bounding box center [414, 71] width 31 height 7
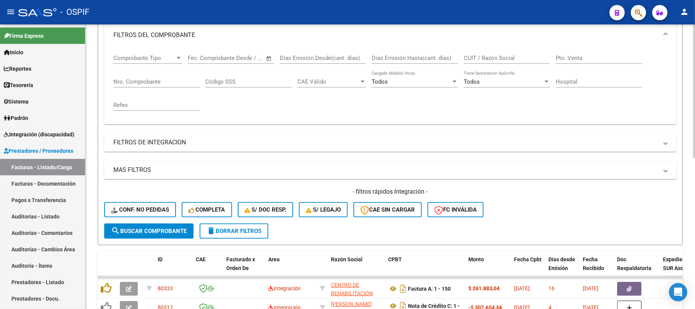
scroll to position [305, 0]
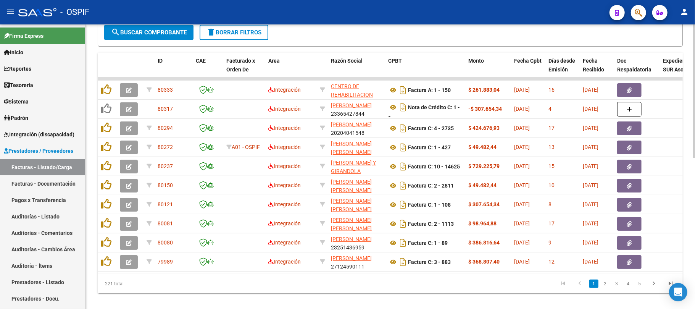
click at [260, 31] on span "delete Borrar Filtros" at bounding box center [233, 32] width 55 height 7
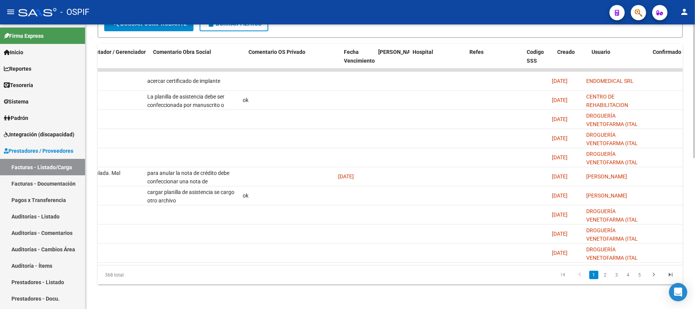
scroll to position [0, 0]
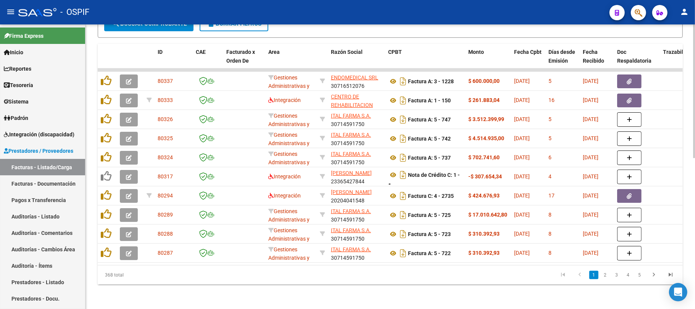
click at [335, 270] on datatable-pager "1 2 3 4 5" at bounding box center [448, 274] width 462 height 13
